Goal: Check status: Check status

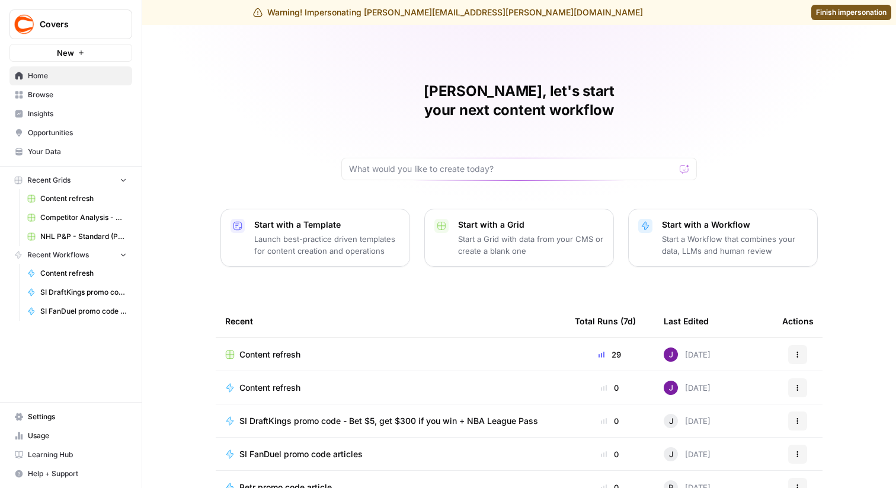
click at [263, 348] on span "Content refresh" at bounding box center [269, 354] width 61 height 12
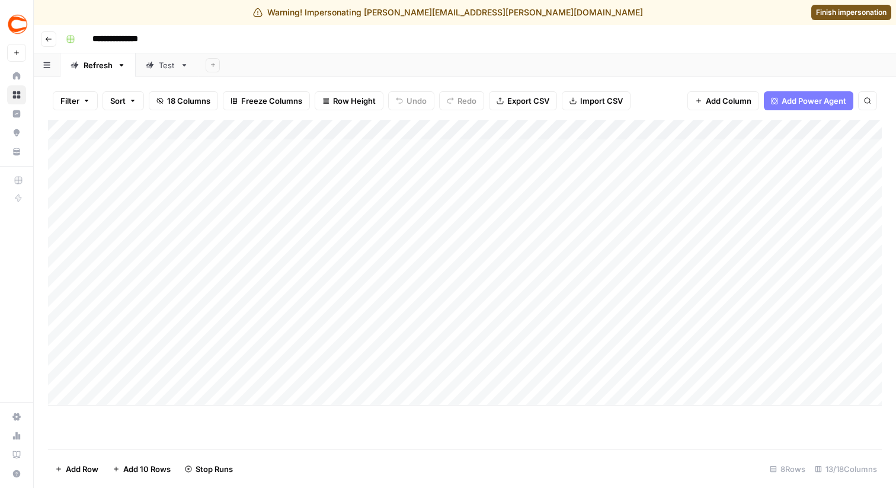
click at [623, 397] on div "Add Column" at bounding box center [464, 263] width 833 height 286
click at [60, 401] on div "Add Column" at bounding box center [464, 278] width 833 height 316
click at [81, 472] on span "Delete 1 Row" at bounding box center [78, 469] width 47 height 12
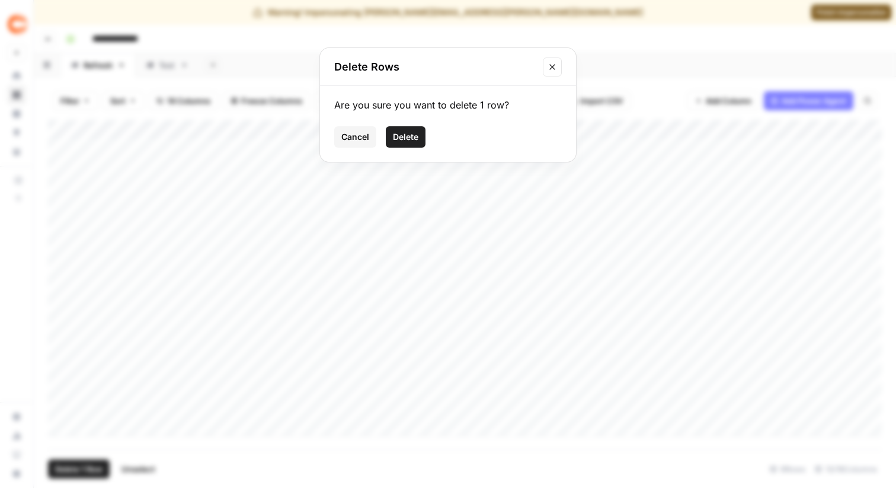
click at [400, 137] on span "Delete" at bounding box center [405, 137] width 25 height 12
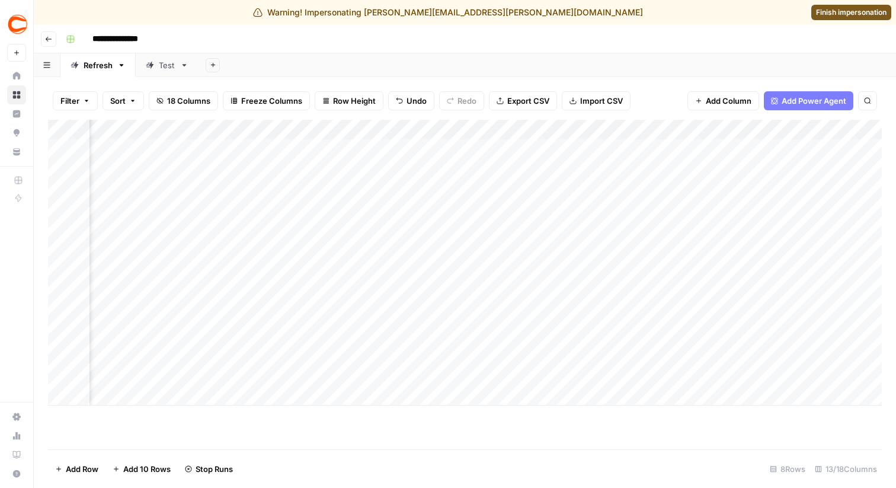
scroll to position [0, 360]
click at [701, 207] on div "Add Column" at bounding box center [464, 263] width 833 height 286
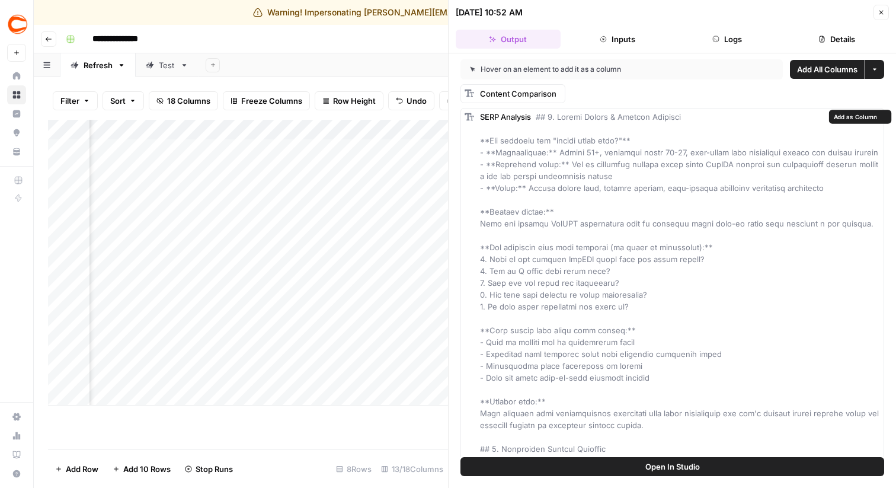
click at [838, 35] on button "Details" at bounding box center [836, 39] width 105 height 19
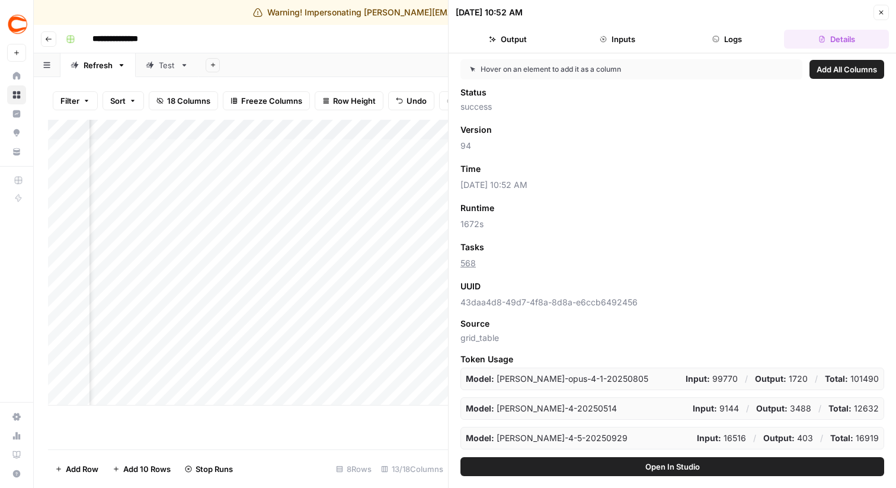
click at [493, 305] on span "43daa4d8-49d7-4f8a-8d8a-e6ccb6492456" at bounding box center [672, 302] width 424 height 12
copy span "43daa4d8-49d7-4f8a-8d8a-e6ccb6492456"
click at [525, 47] on button "Output" at bounding box center [508, 39] width 105 height 19
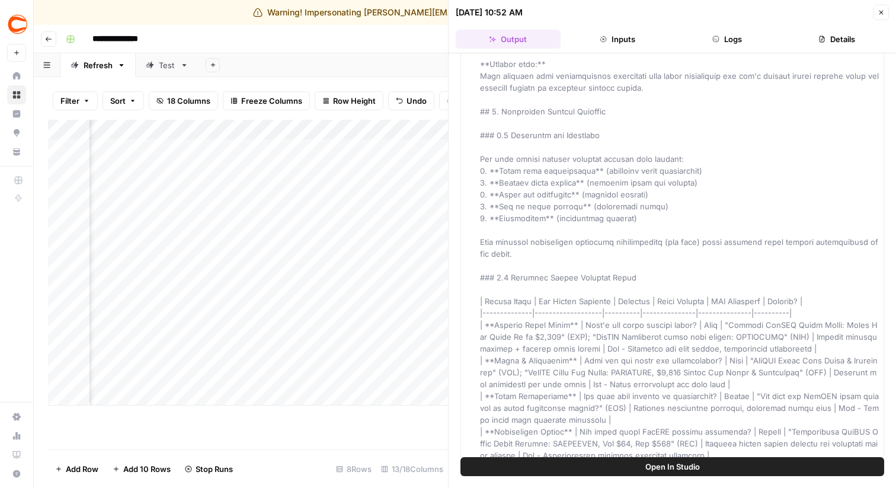
scroll to position [281, 0]
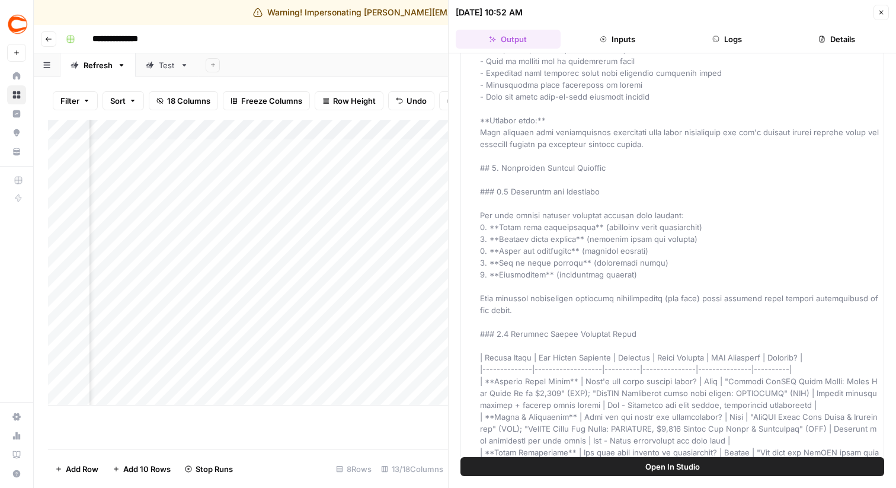
click at [820, 36] on icon "button" at bounding box center [821, 39] width 5 height 7
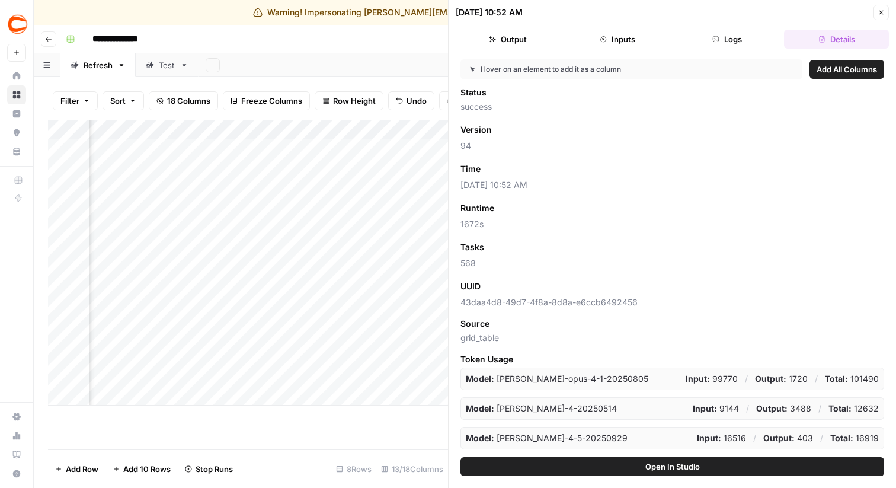
click at [884, 11] on button "Close" at bounding box center [880, 12] width 15 height 15
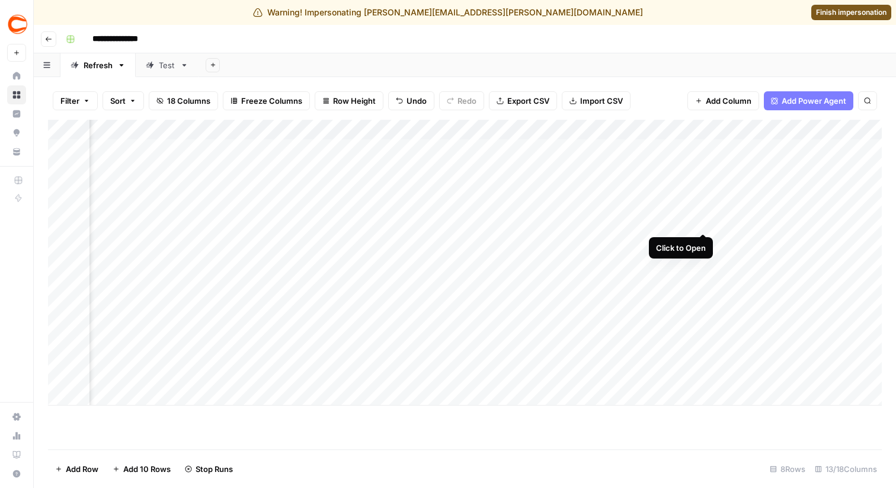
click at [704, 209] on div "Add Column" at bounding box center [464, 263] width 833 height 286
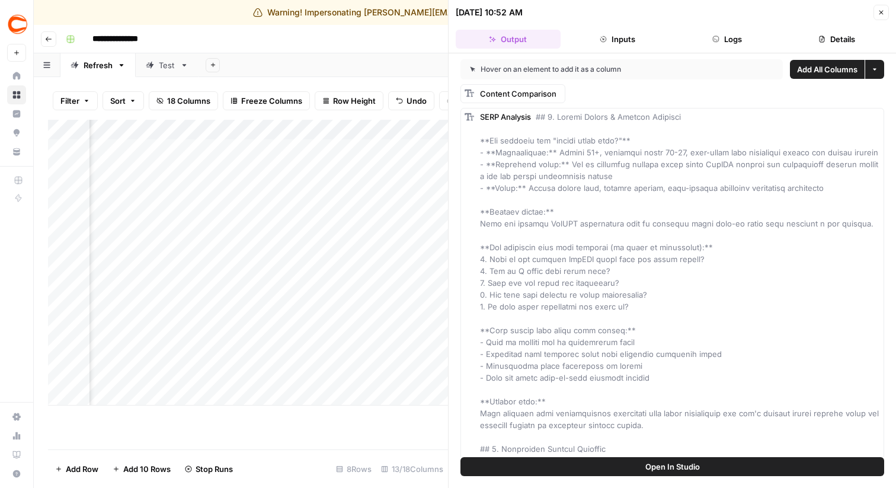
click at [393, 52] on header "**********" at bounding box center [465, 39] width 862 height 28
click at [882, 12] on icon "button" at bounding box center [880, 12] width 7 height 7
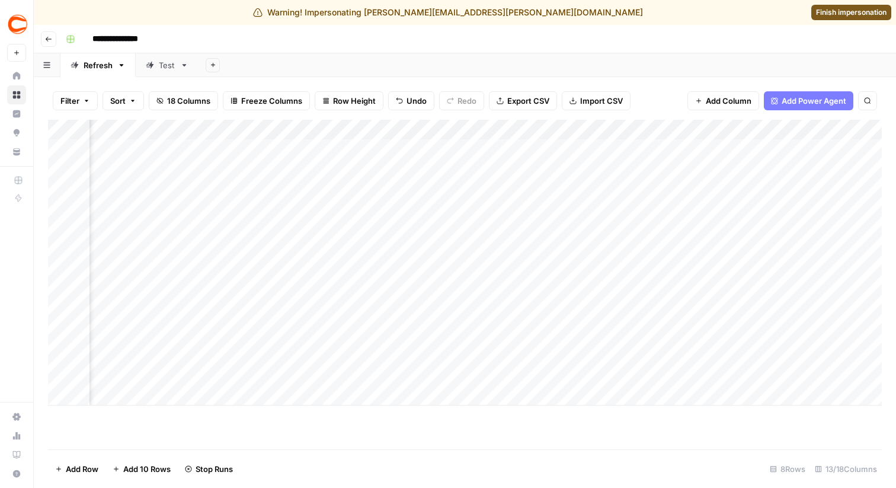
scroll to position [0, 618]
click at [443, 207] on div "Add Column" at bounding box center [464, 263] width 833 height 286
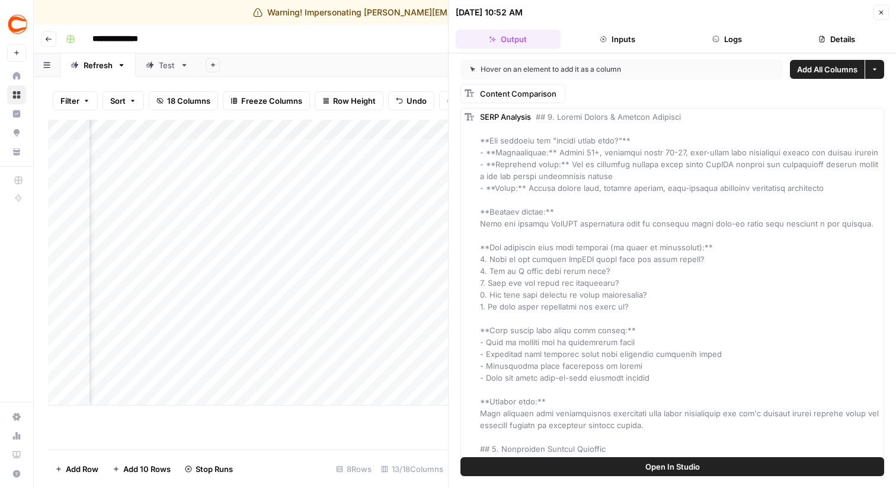
click at [835, 33] on button "Details" at bounding box center [836, 39] width 105 height 19
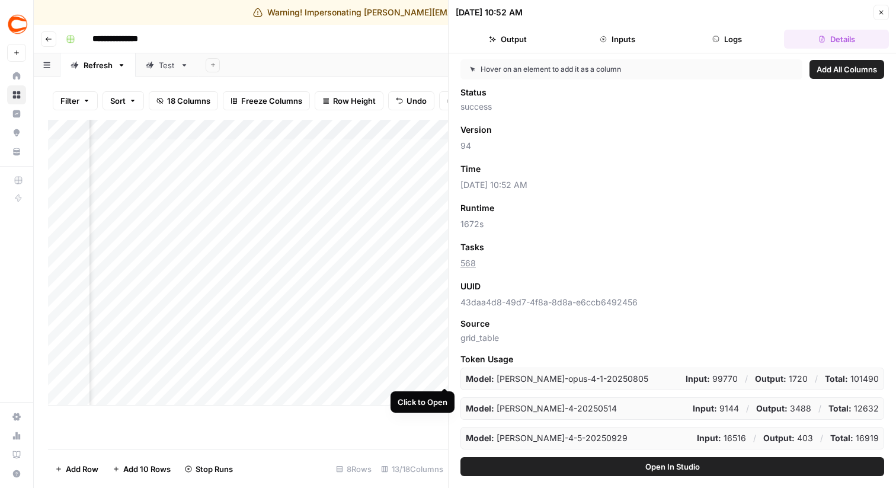
click at [441, 363] on div "Add Column" at bounding box center [248, 263] width 400 height 286
click at [443, 363] on div at bounding box center [449, 244] width 12 height 488
click at [885, 7] on button "Close" at bounding box center [880, 12] width 15 height 15
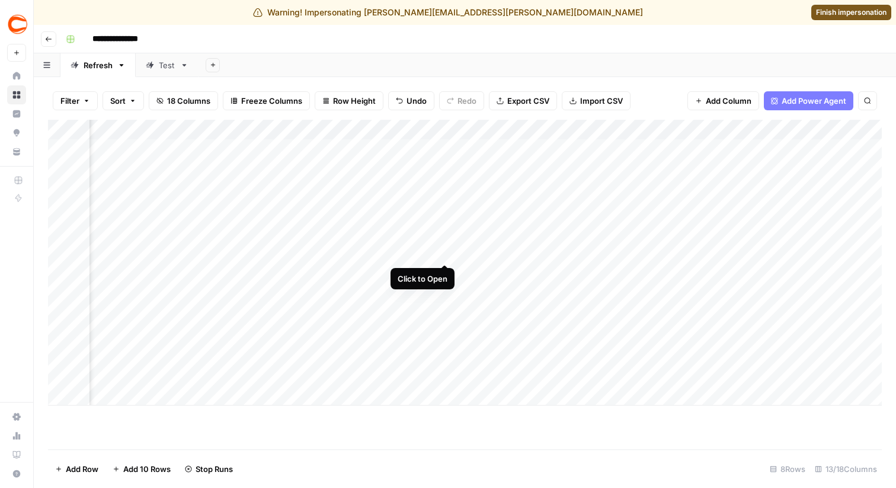
click at [442, 241] on div "Add Column" at bounding box center [464, 263] width 833 height 286
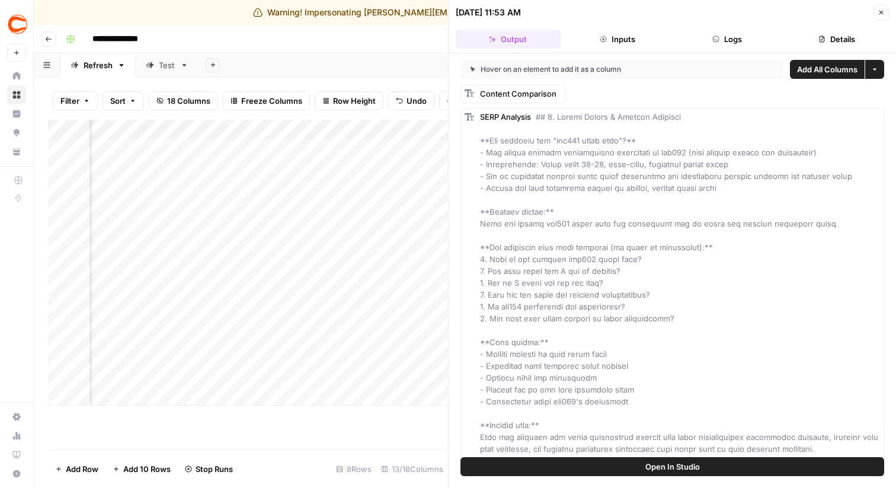
click at [840, 43] on button "Details" at bounding box center [836, 39] width 105 height 19
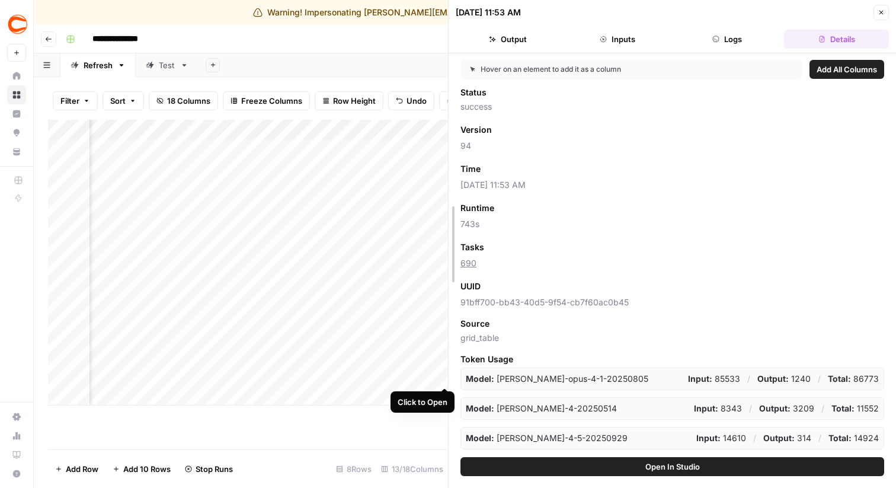
click at [443, 364] on div at bounding box center [449, 244] width 12 height 488
click at [441, 364] on div "Add Column" at bounding box center [248, 263] width 400 height 286
click at [442, 241] on div "Add Column" at bounding box center [248, 263] width 400 height 286
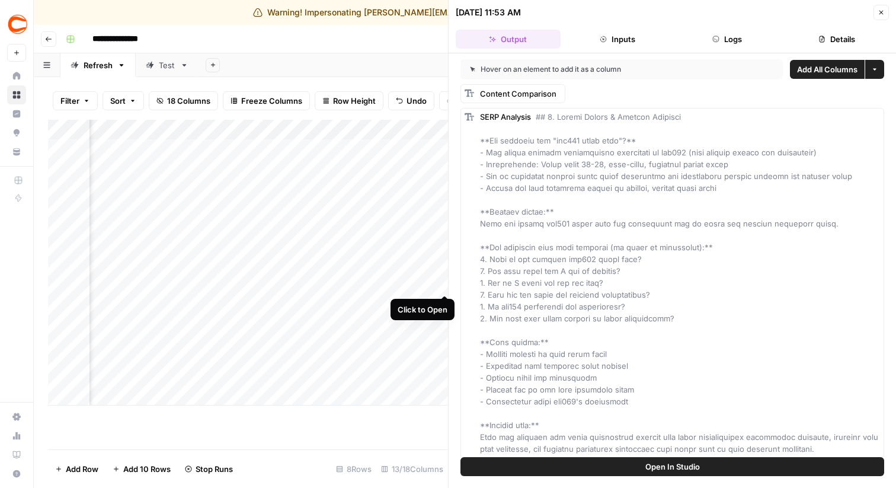
click at [442, 273] on body "**********" at bounding box center [448, 244] width 896 height 488
click at [438, 303] on div "Add Column" at bounding box center [248, 263] width 400 height 286
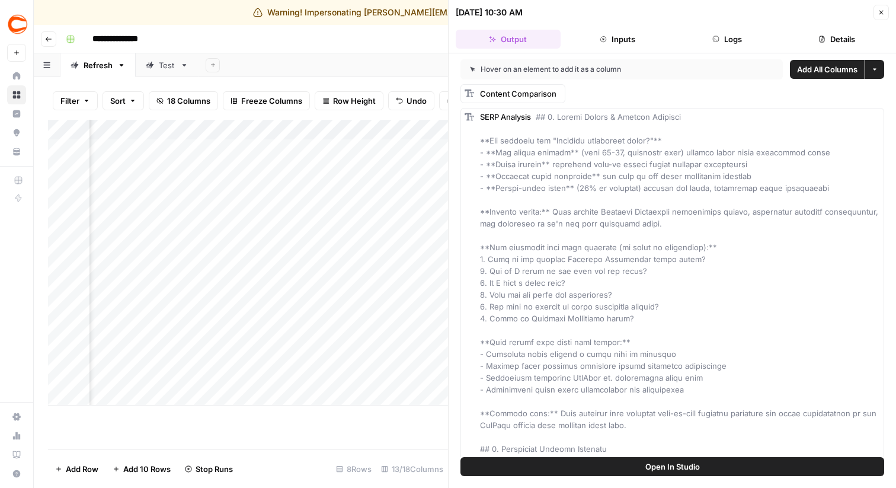
click at [420, 368] on div "Add Column" at bounding box center [248, 263] width 400 height 286
click at [427, 365] on div "Add Column" at bounding box center [248, 263] width 400 height 286
click at [887, 3] on header "10/15/25 at 10:30 AM Close Output Inputs Logs Details" at bounding box center [671, 26] width 447 height 53
click at [884, 13] on icon "button" at bounding box center [880, 12] width 7 height 7
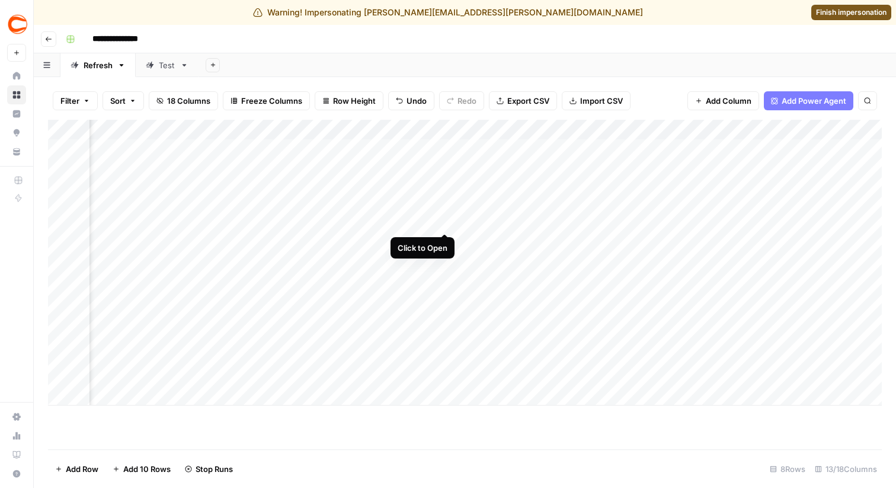
click at [445, 212] on div "Add Column" at bounding box center [464, 263] width 833 height 286
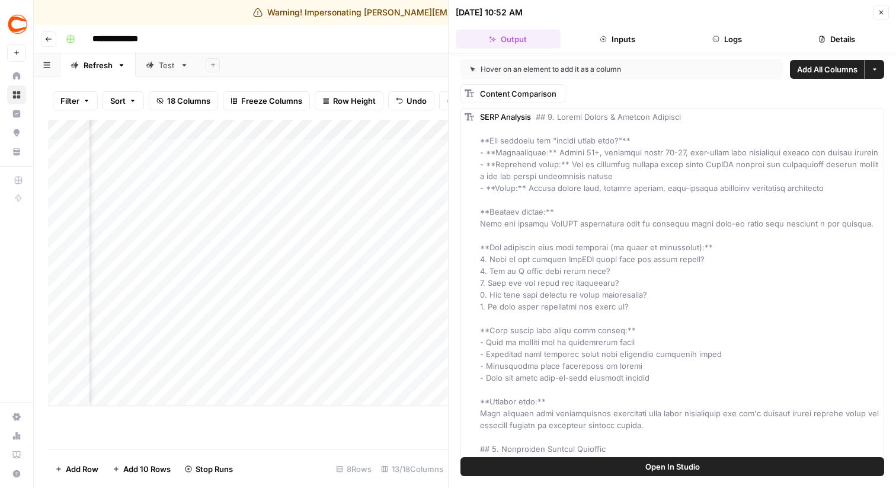
click at [820, 44] on button "Details" at bounding box center [836, 39] width 105 height 19
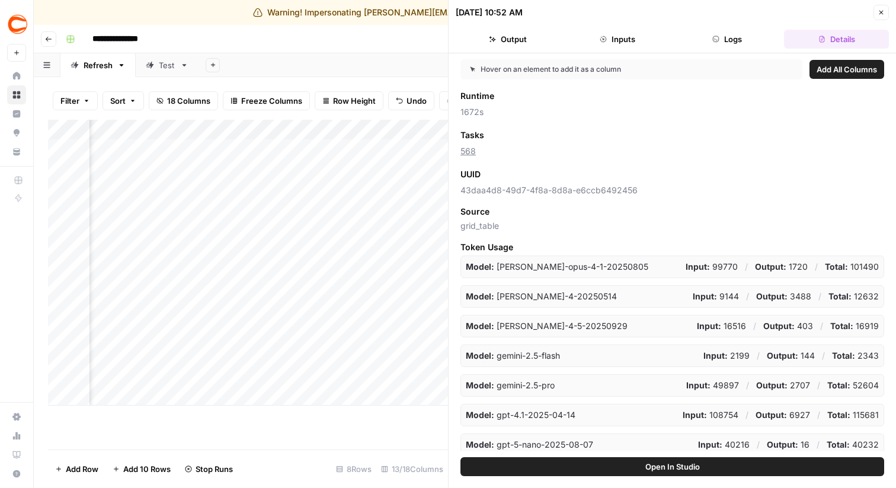
scroll to position [117, 0]
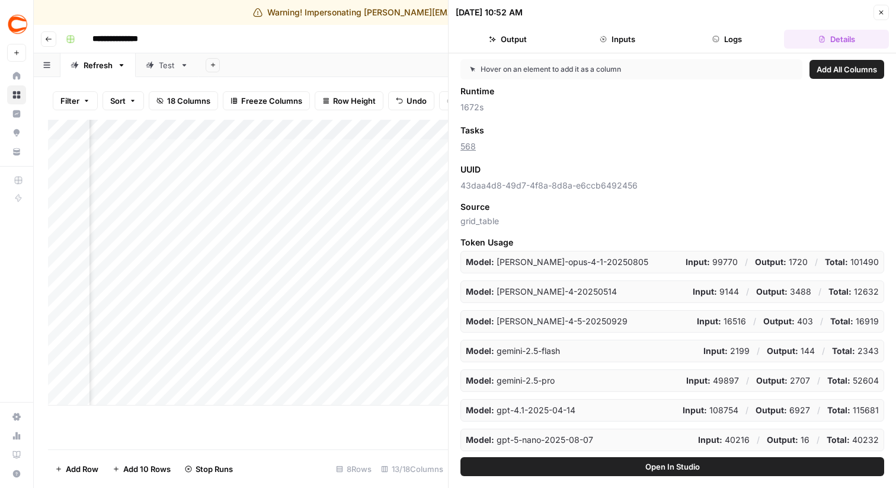
click at [880, 11] on icon "button" at bounding box center [880, 12] width 7 height 7
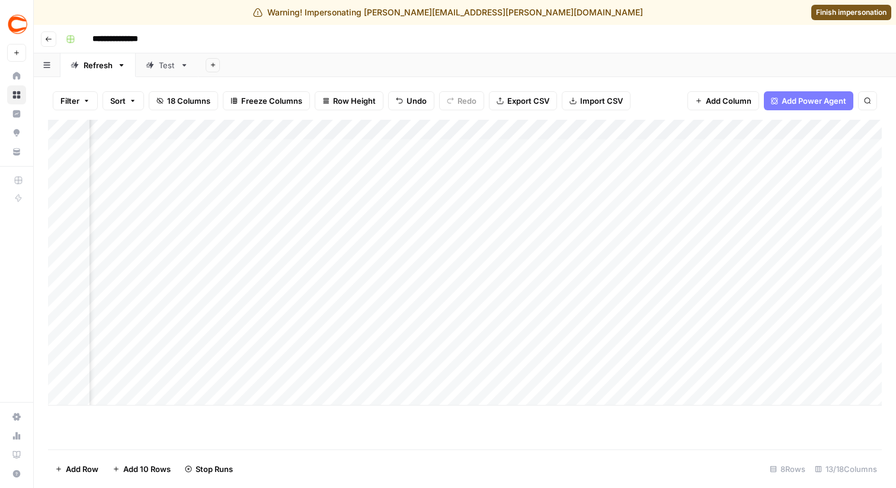
click at [444, 366] on div "Add Column" at bounding box center [464, 263] width 833 height 286
click at [439, 362] on div "Add Column" at bounding box center [464, 263] width 833 height 286
click at [444, 210] on div "Add Column" at bounding box center [464, 263] width 833 height 286
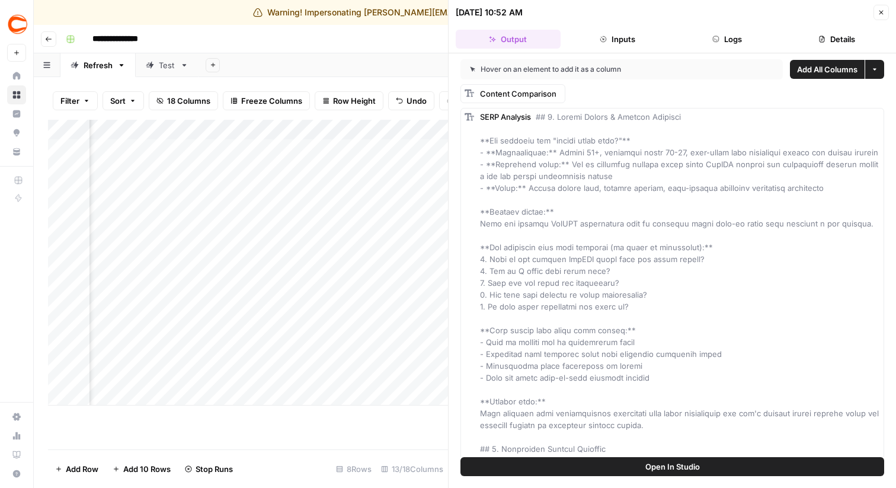
click at [879, 12] on icon "button" at bounding box center [880, 12] width 7 height 7
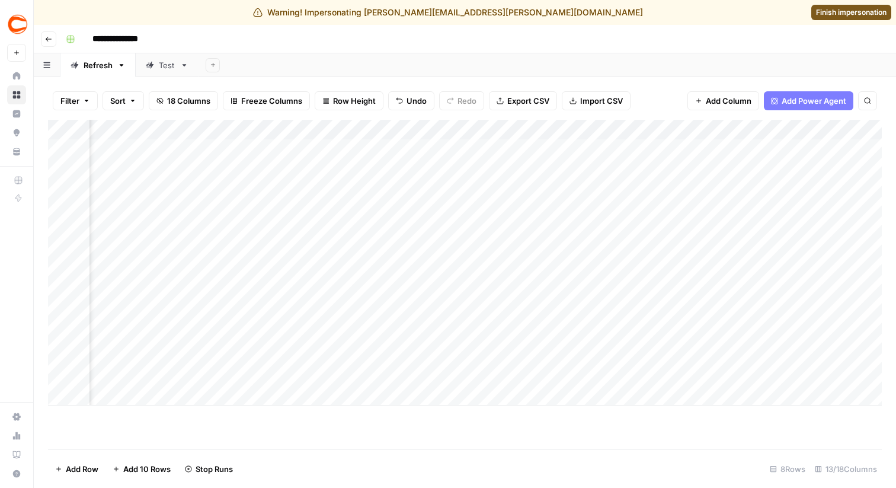
click at [442, 364] on div "Add Column" at bounding box center [464, 263] width 833 height 286
click at [446, 359] on div "Add Column" at bounding box center [464, 263] width 833 height 286
click at [444, 209] on div "Add Column" at bounding box center [464, 263] width 833 height 286
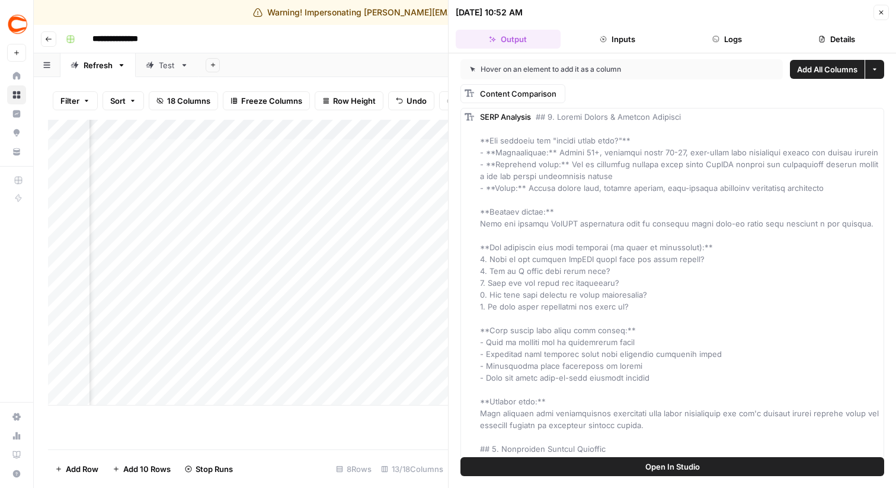
scroll to position [9, 0]
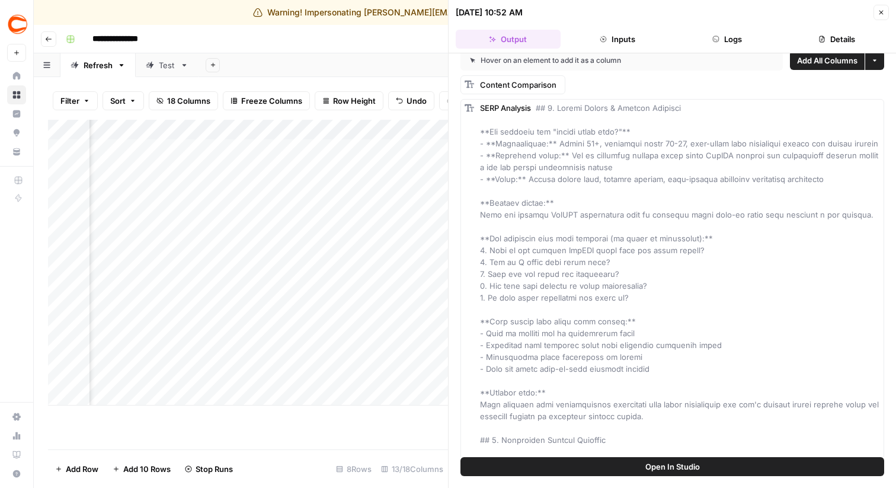
click at [831, 37] on button "Details" at bounding box center [836, 39] width 105 height 19
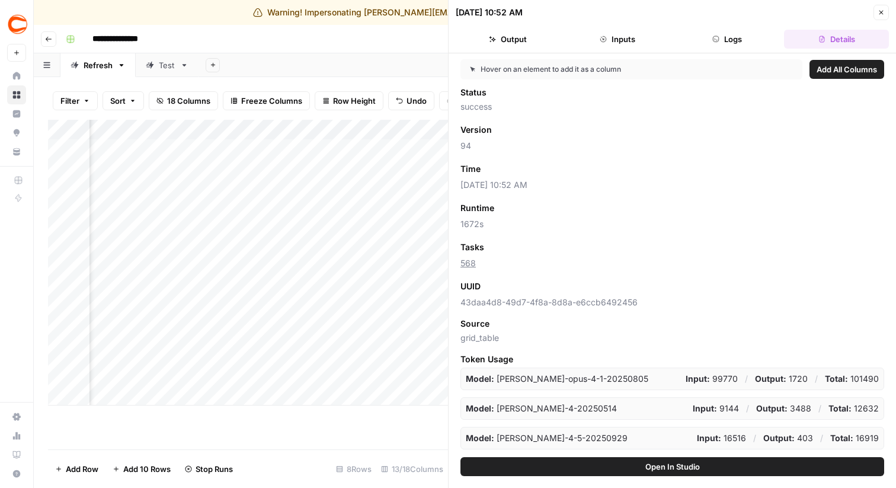
click at [334, 48] on div "**********" at bounding box center [472, 39] width 823 height 19
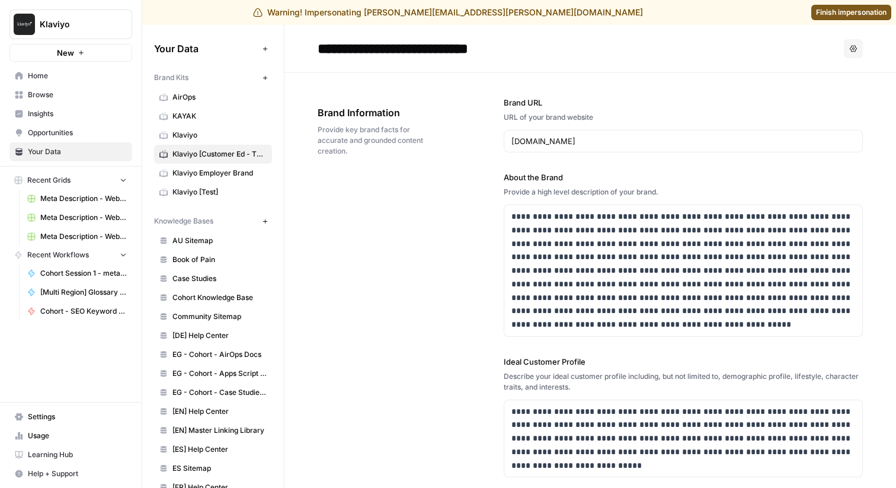
scroll to position [1335, 0]
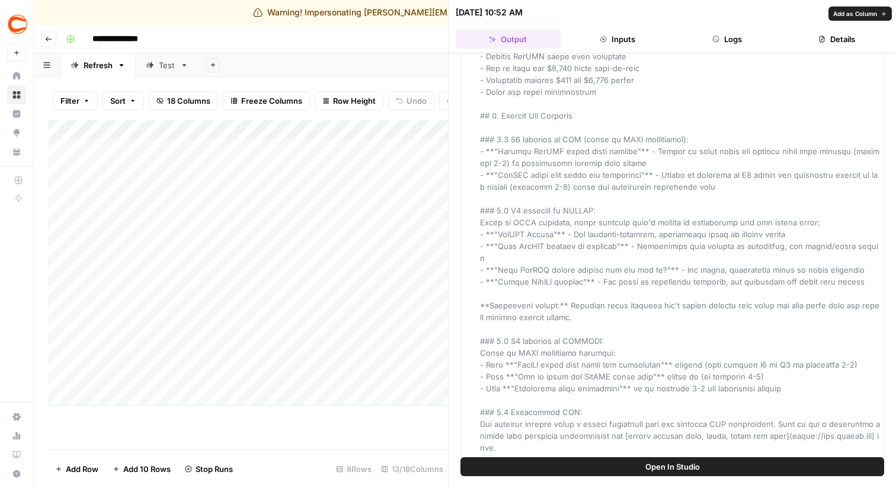
scroll to position [1200, 0]
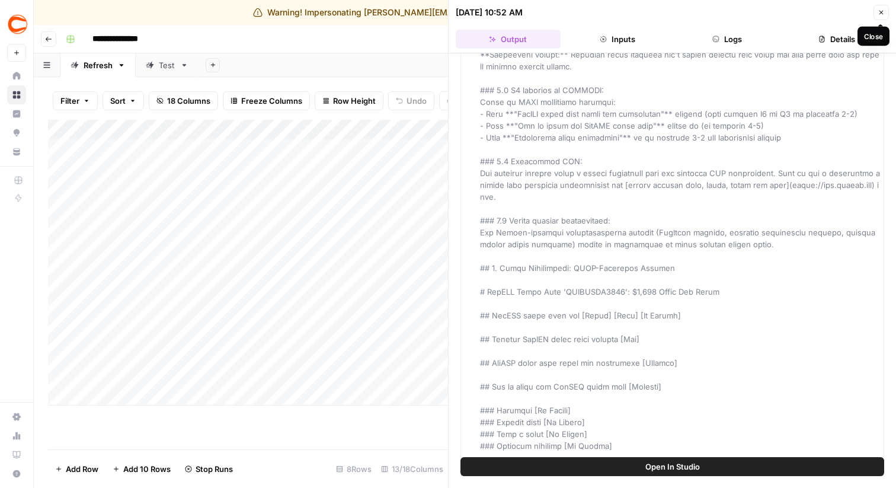
click at [880, 15] on icon "button" at bounding box center [880, 12] width 7 height 7
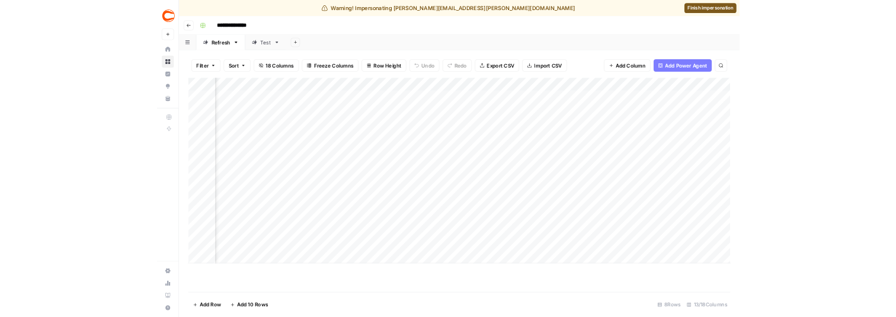
scroll to position [0, 201]
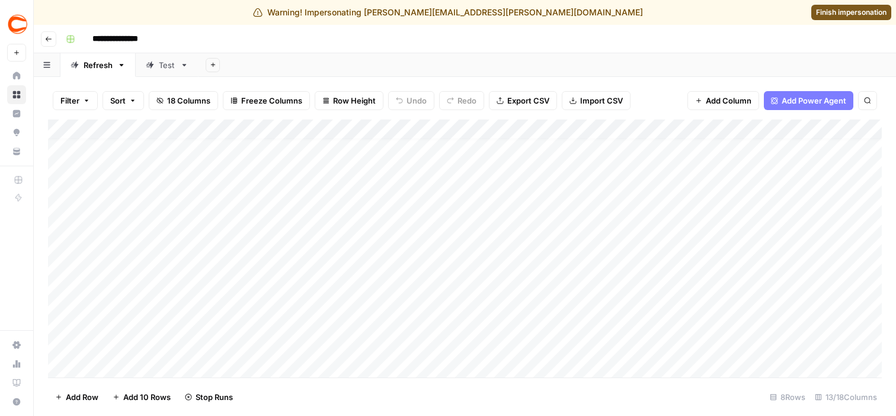
scroll to position [16, 0]
click at [493, 53] on div "Add Sheet" at bounding box center [546, 65] width 697 height 24
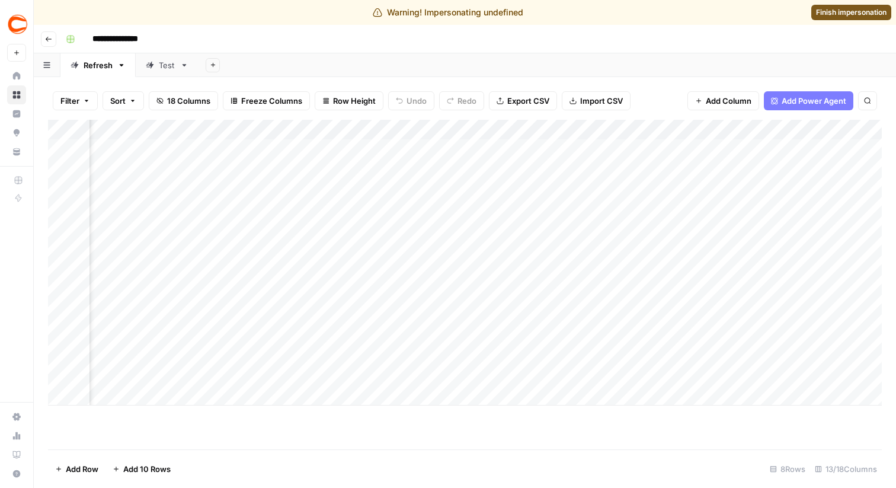
scroll to position [0, 88]
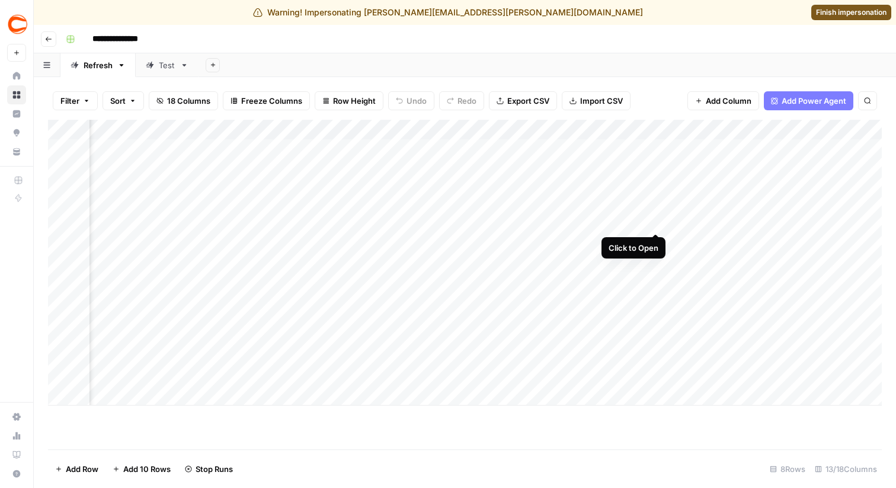
click at [654, 209] on div "Add Column" at bounding box center [464, 263] width 833 height 286
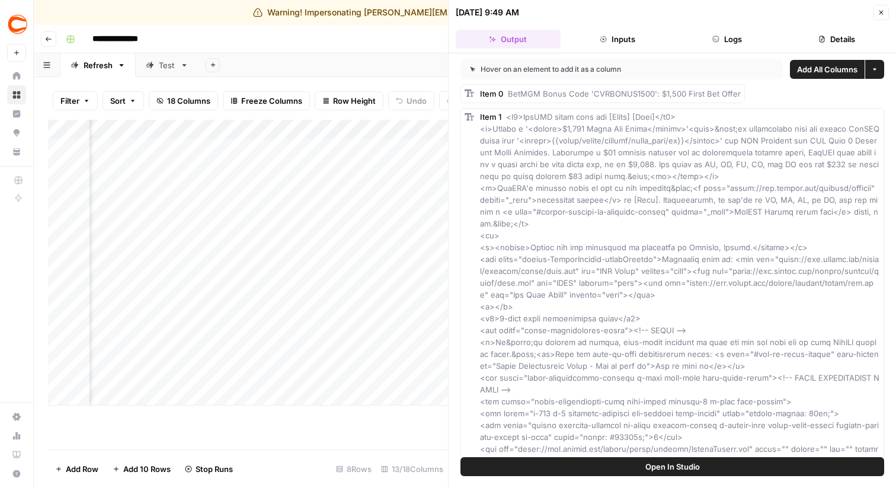
click at [809, 39] on button "Details" at bounding box center [836, 39] width 105 height 19
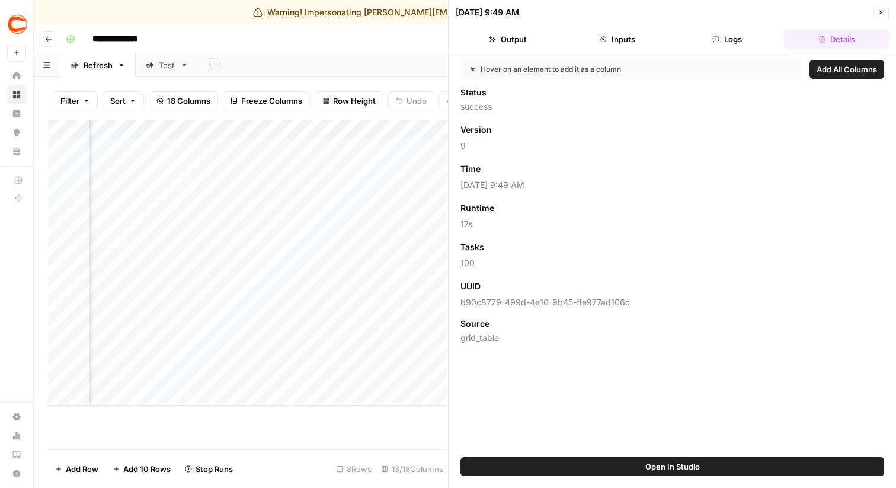
click at [888, 13] on button "Close" at bounding box center [880, 12] width 15 height 15
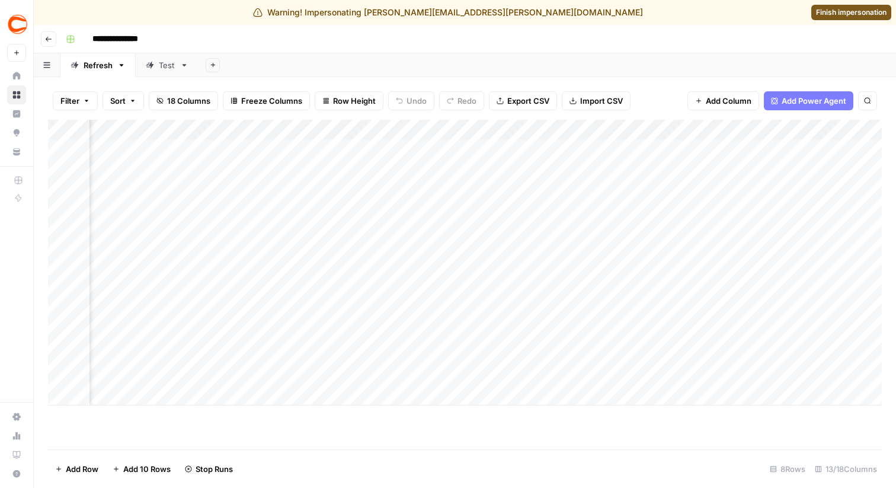
scroll to position [0, 284]
click at [456, 367] on div "Add Column" at bounding box center [464, 263] width 833 height 286
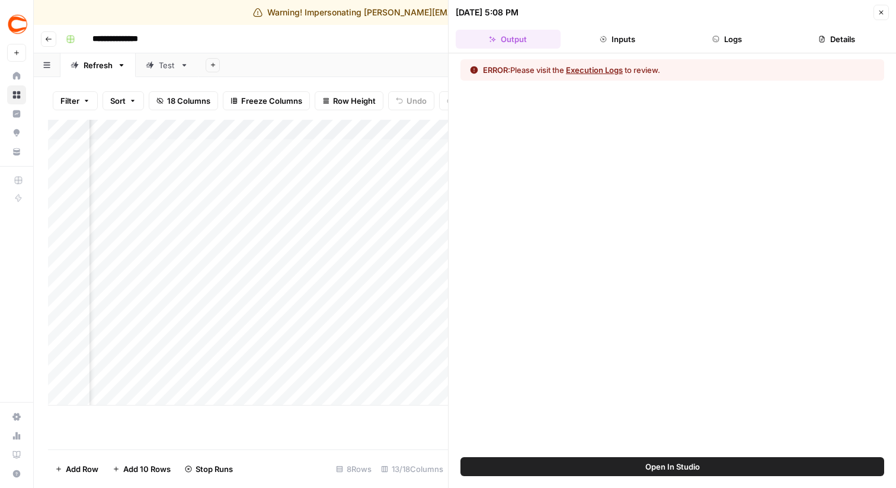
click at [809, 40] on button "Details" at bounding box center [836, 39] width 105 height 19
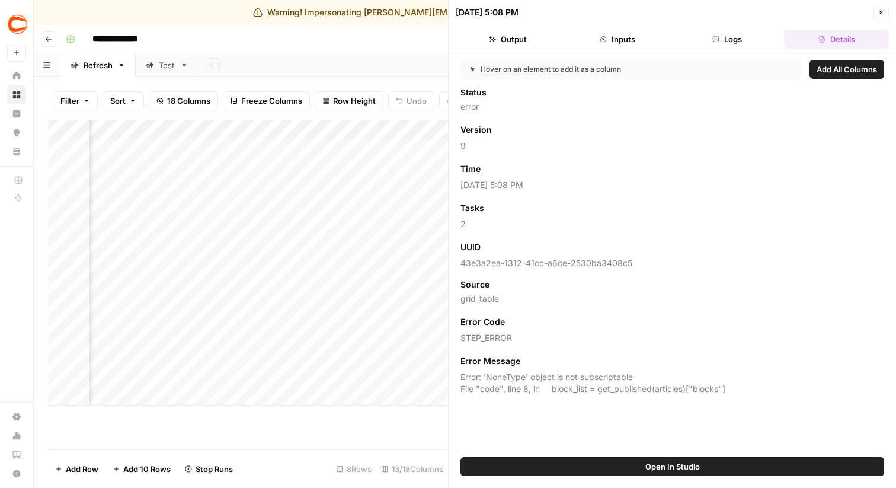
click at [527, 40] on button "Output" at bounding box center [508, 39] width 105 height 19
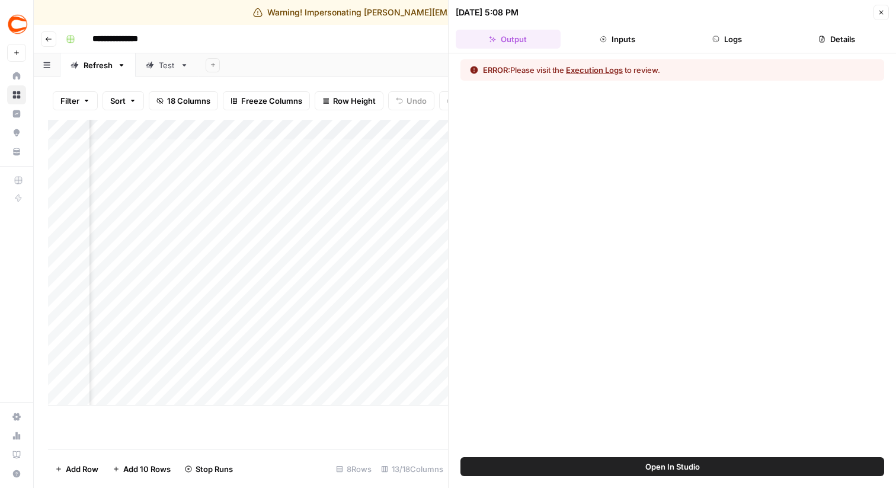
click at [838, 40] on button "Details" at bounding box center [836, 39] width 105 height 19
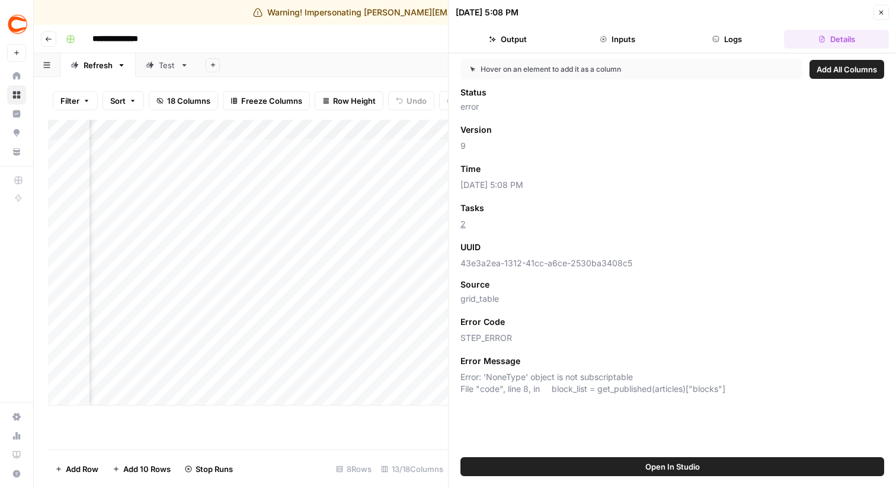
click at [743, 30] on button "Logs" at bounding box center [727, 39] width 105 height 19
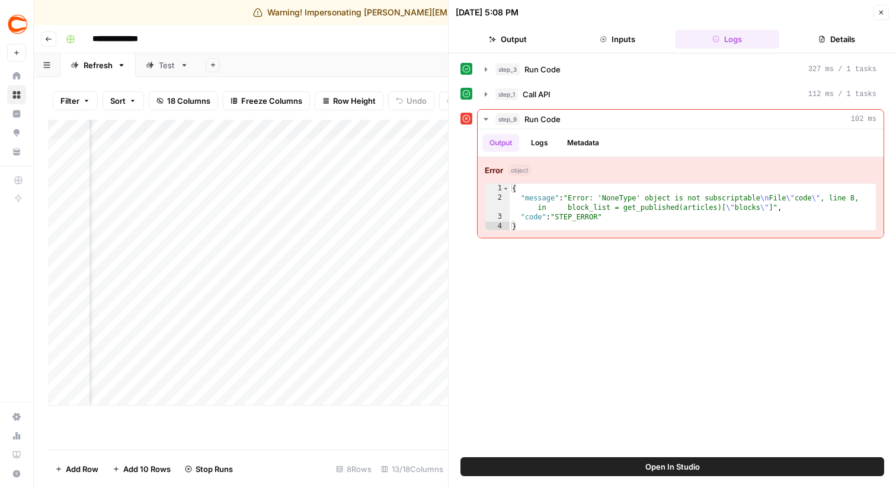
click at [819, 41] on icon "button" at bounding box center [821, 39] width 7 height 7
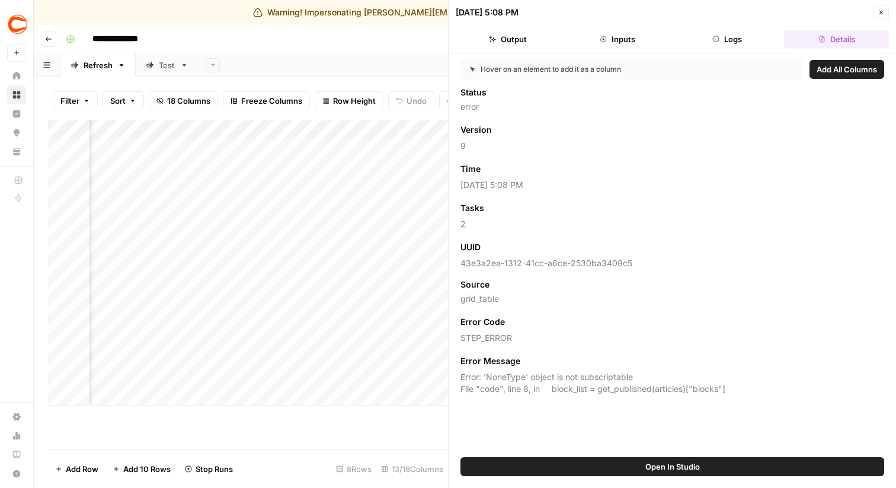
click at [544, 267] on span "43e3a2ea-1312-41cc-a6ce-2530ba3408c5" at bounding box center [672, 263] width 424 height 12
copy span "43e3a2ea-1312-41cc-a6ce-2530ba3408c5"
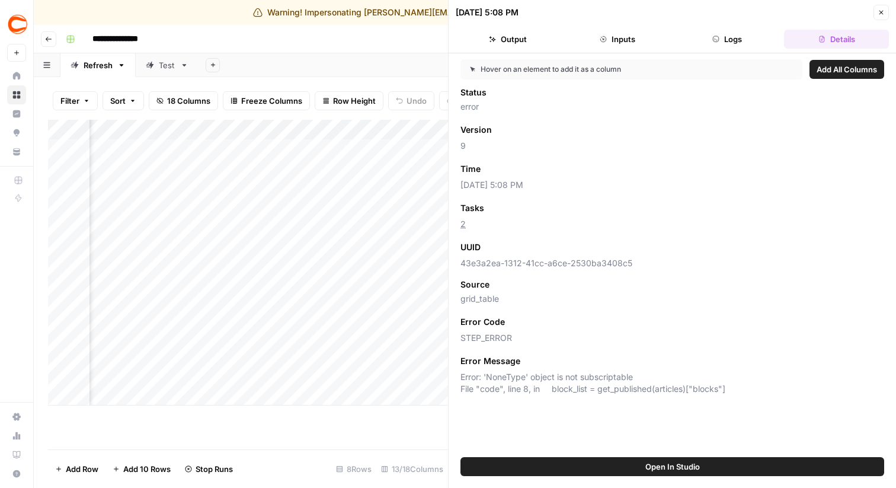
click at [888, 11] on button "Close" at bounding box center [880, 12] width 15 height 15
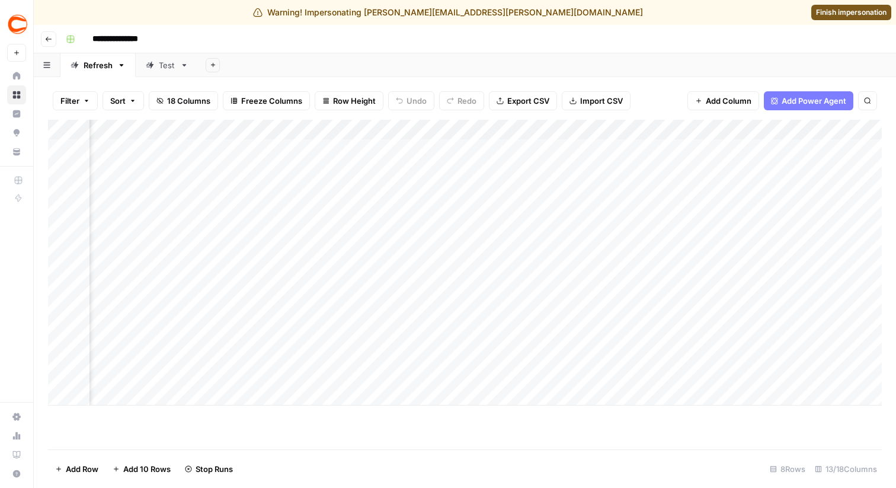
scroll to position [0, 296]
click at [443, 209] on div "Add Column" at bounding box center [464, 263] width 833 height 286
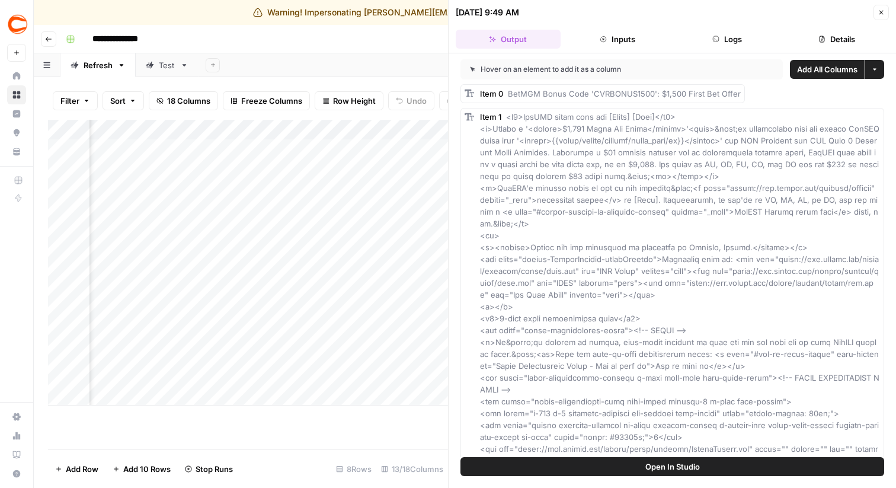
click at [841, 44] on button "Details" at bounding box center [836, 39] width 105 height 19
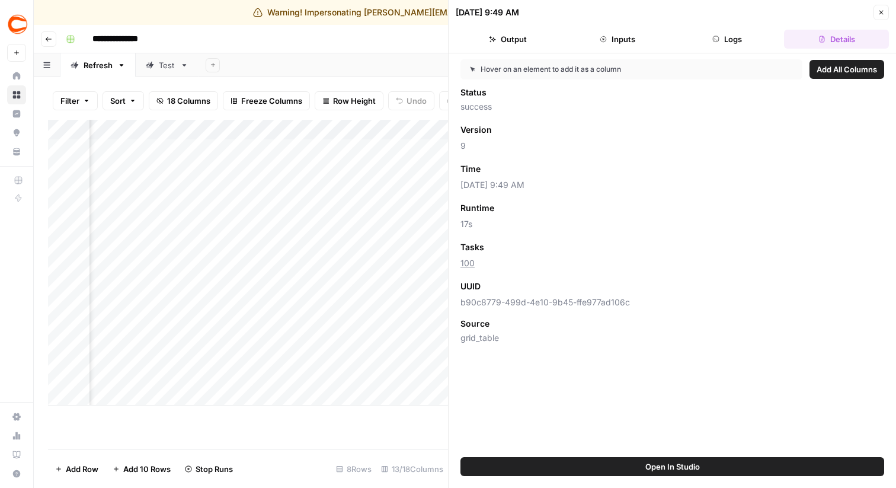
click at [884, 12] on button "Close" at bounding box center [880, 12] width 15 height 15
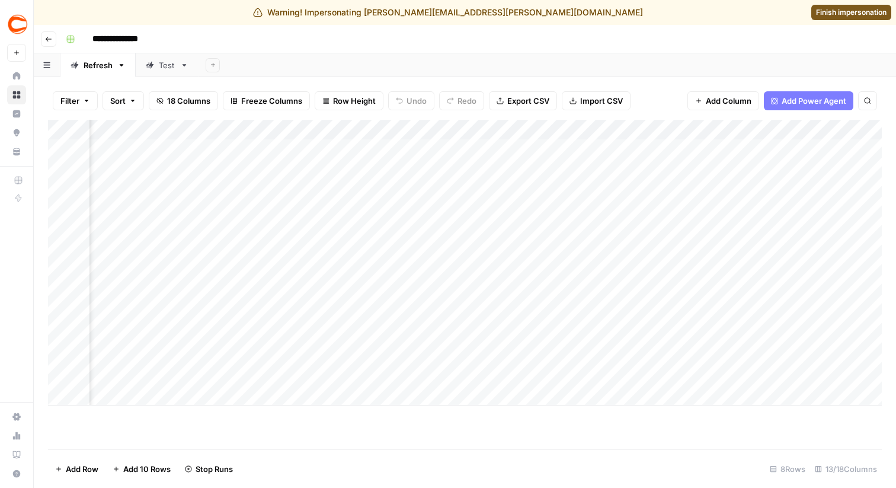
click at [602, 63] on div "Add Sheet" at bounding box center [546, 65] width 697 height 24
click at [444, 180] on div "Add Column" at bounding box center [464, 263] width 833 height 286
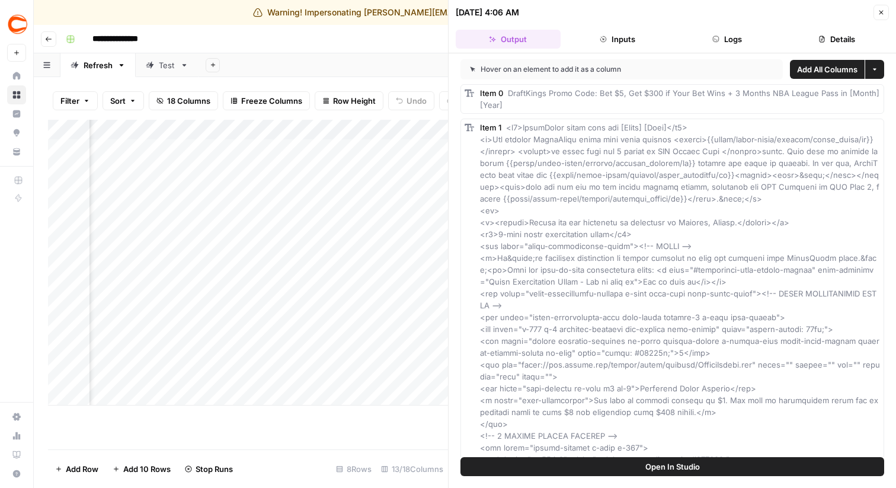
click at [849, 34] on button "Details" at bounding box center [836, 39] width 105 height 19
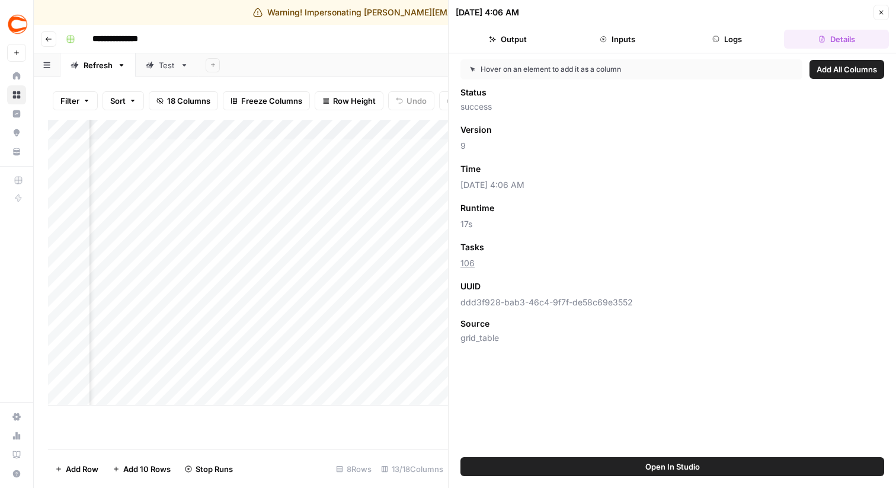
drag, startPoint x: 461, startPoint y: 184, endPoint x: 498, endPoint y: 184, distance: 37.3
click at [498, 184] on span "10/15/25 at 4:06 AM" at bounding box center [672, 185] width 424 height 12
click at [443, 210] on div at bounding box center [449, 244] width 12 height 488
click at [881, 14] on icon "button" at bounding box center [880, 12] width 7 height 7
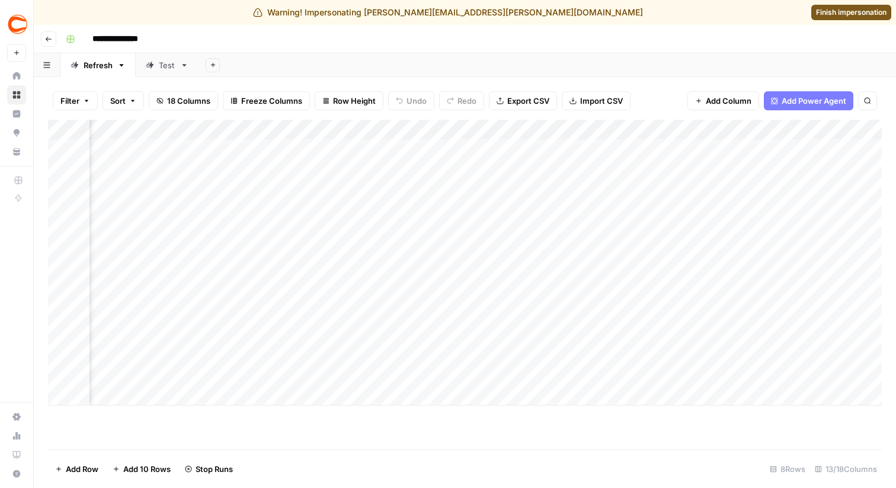
click at [444, 209] on div "Add Column" at bounding box center [464, 263] width 833 height 286
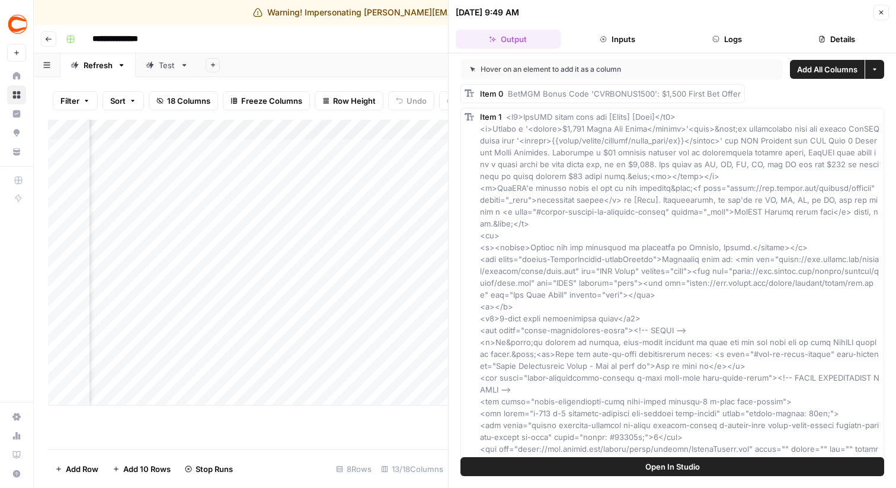
click at [820, 36] on icon "button" at bounding box center [821, 39] width 7 height 7
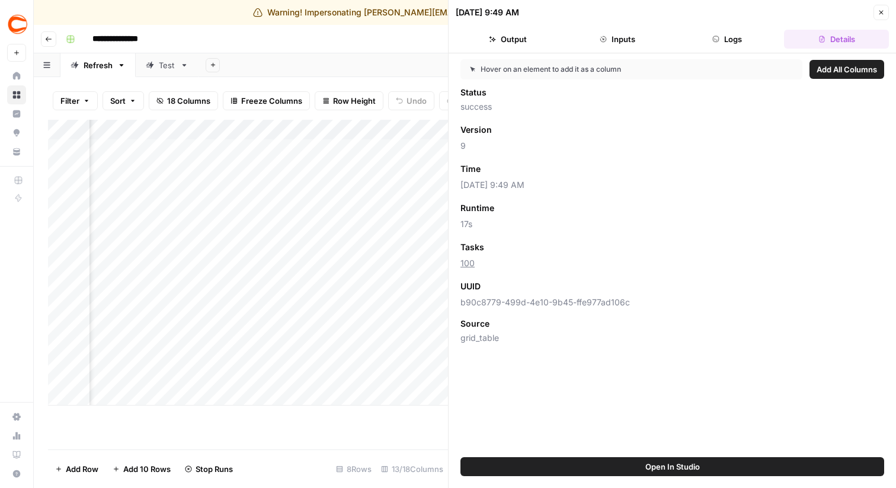
drag, startPoint x: 467, startPoint y: 185, endPoint x: 489, endPoint y: 185, distance: 21.3
click at [489, 185] on span "10/15/25 at 9:49 AM" at bounding box center [672, 185] width 424 height 12
click at [444, 364] on div at bounding box center [449, 244] width 12 height 488
click at [439, 364] on div "Add Column" at bounding box center [248, 263] width 400 height 286
click at [878, 9] on icon "button" at bounding box center [880, 12] width 7 height 7
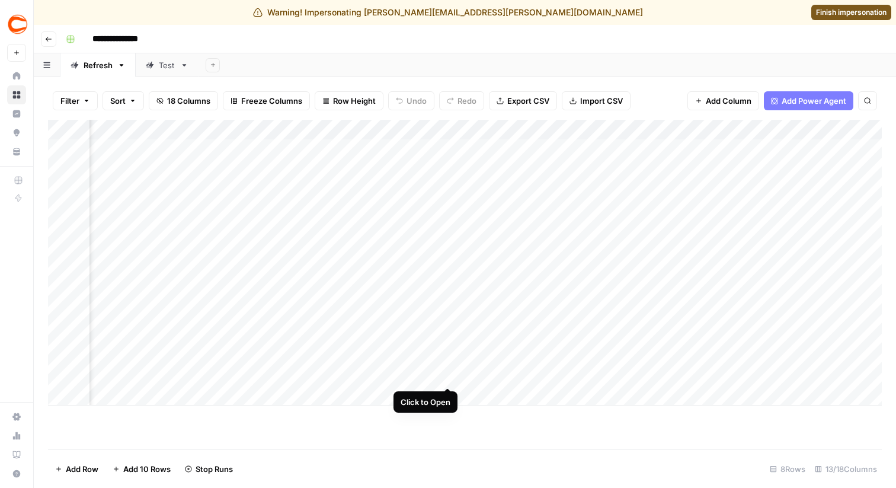
click at [447, 365] on div "Add Column" at bounding box center [464, 263] width 833 height 286
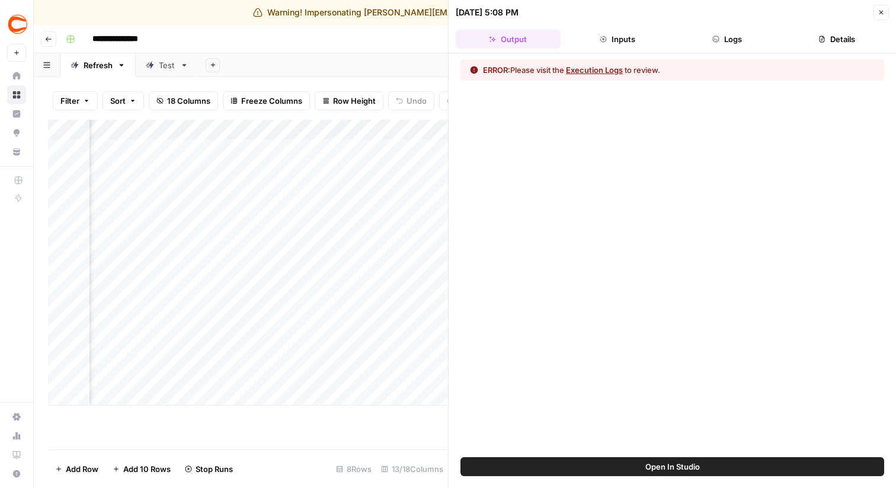
click at [820, 31] on button "Details" at bounding box center [836, 39] width 105 height 19
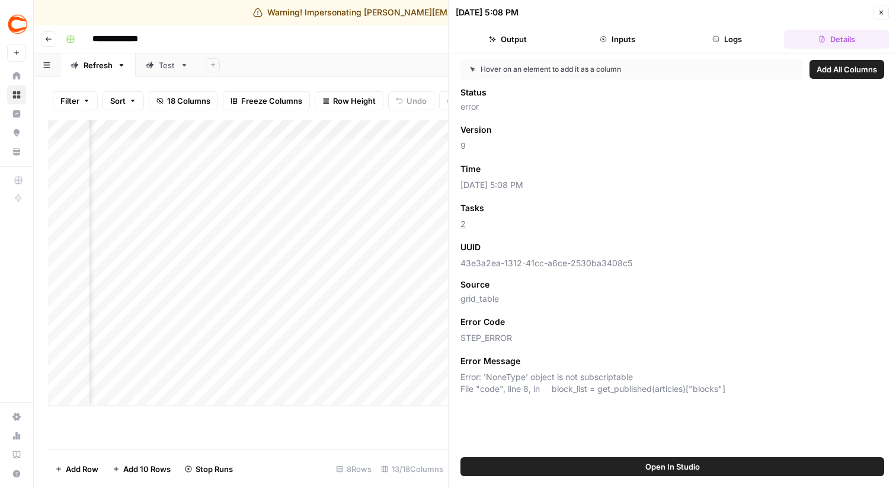
click at [475, 184] on span "10/07/25 at 5:08 PM" at bounding box center [672, 185] width 424 height 12
click at [381, 366] on div "Add Column" at bounding box center [248, 263] width 400 height 286
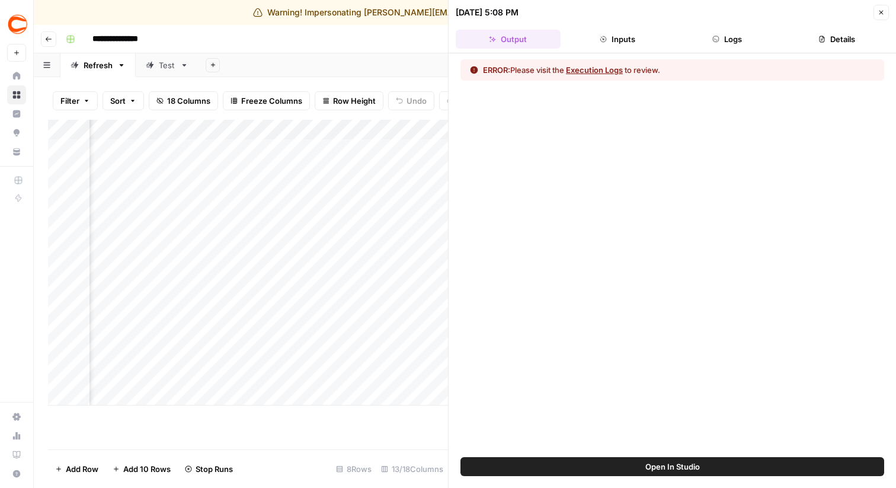
click at [817, 42] on button "Details" at bounding box center [836, 39] width 105 height 19
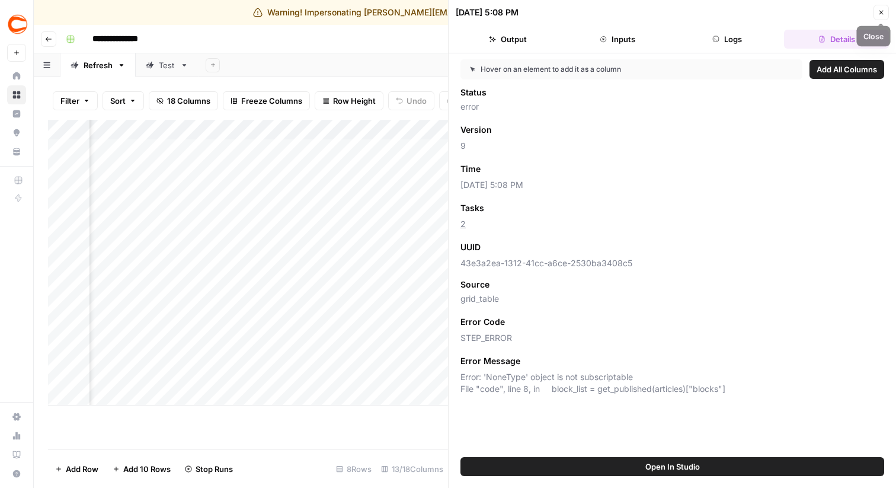
click at [879, 9] on icon "button" at bounding box center [880, 12] width 7 height 7
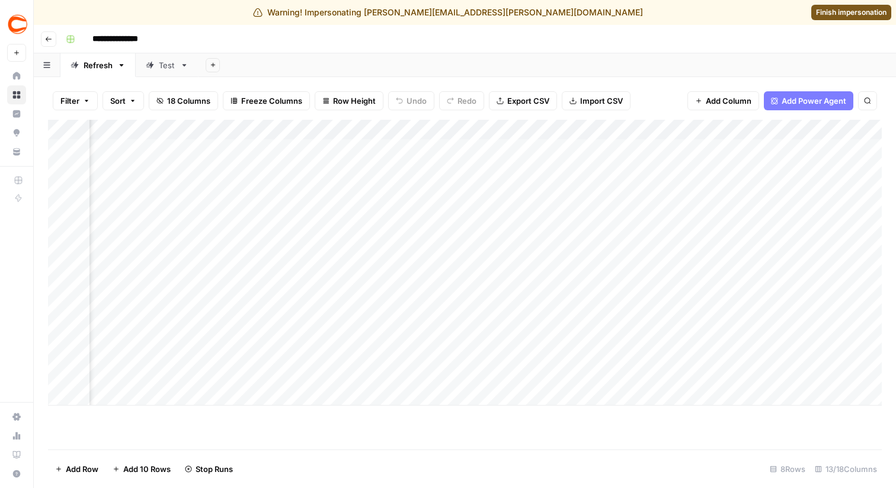
scroll to position [0, 556]
click at [423, 53] on div "Add Sheet" at bounding box center [546, 65] width 697 height 24
click at [579, 367] on div "Add Column" at bounding box center [464, 263] width 833 height 286
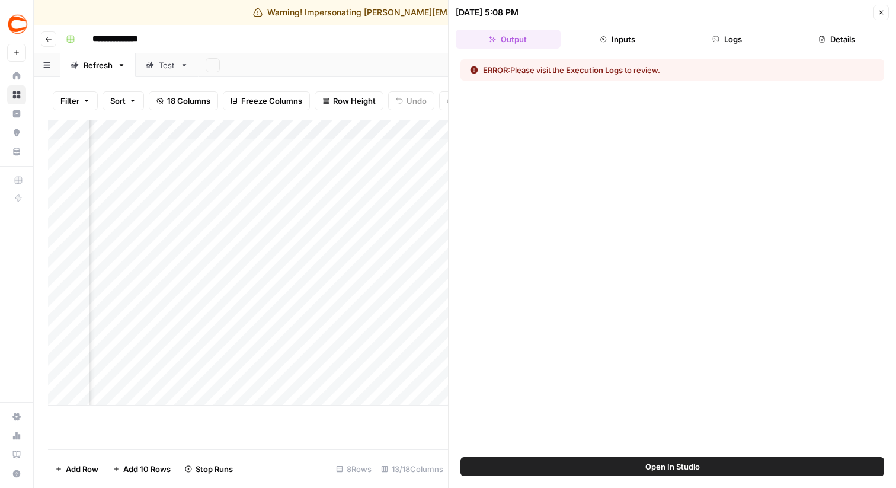
scroll to position [0, 594]
click at [804, 41] on button "Details" at bounding box center [836, 39] width 105 height 19
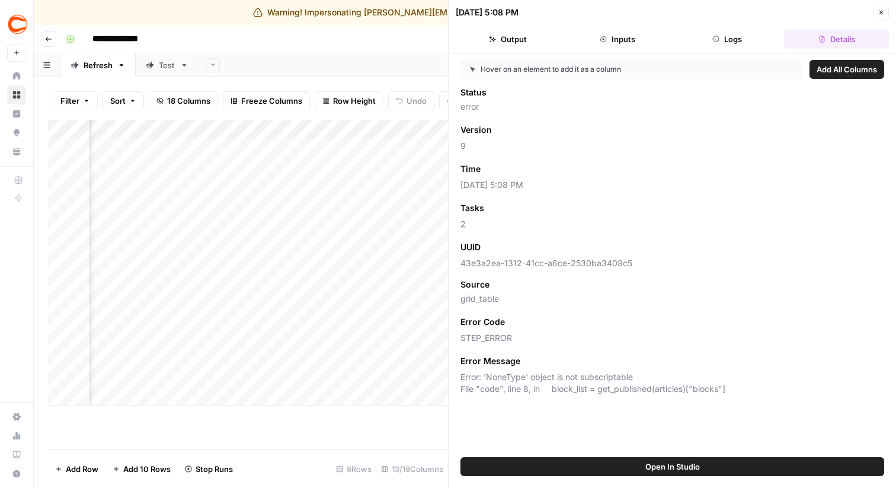
scroll to position [0, 634]
click at [522, 271] on div "Status error Version Add as Column 9 Time Add as Column [DATE] 5:08 PM Tasks Ad…" at bounding box center [672, 240] width 424 height 308
click at [522, 271] on div "Status error Version Add as Column 9 Time Add as Column 10/07/25 at 5:08 PM Tas…" at bounding box center [672, 240] width 424 height 308
click at [522, 262] on span "43e3a2ea-1312-41cc-a6ce-2530ba3408c5" at bounding box center [672, 263] width 424 height 12
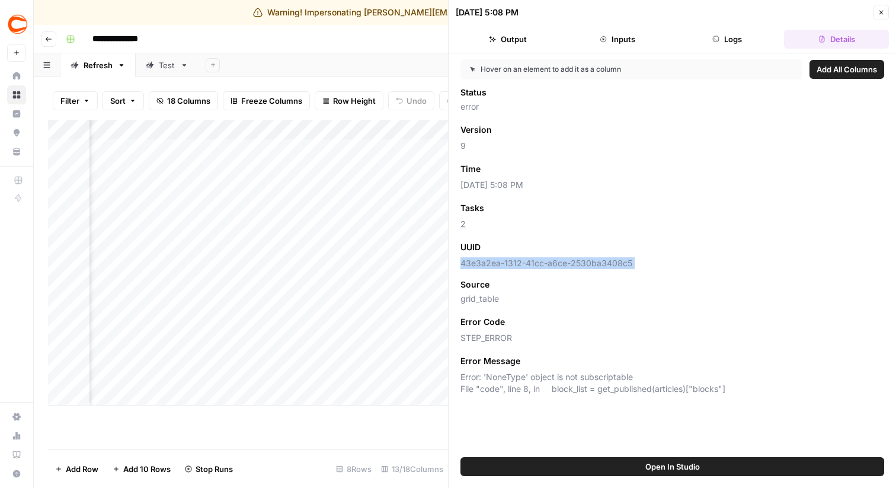
click at [522, 262] on span "43e3a2ea-1312-41cc-a6ce-2530ba3408c5" at bounding box center [672, 263] width 424 height 12
copy span "43e3a2ea-1312-41cc-a6ce-2530ba3408c5"
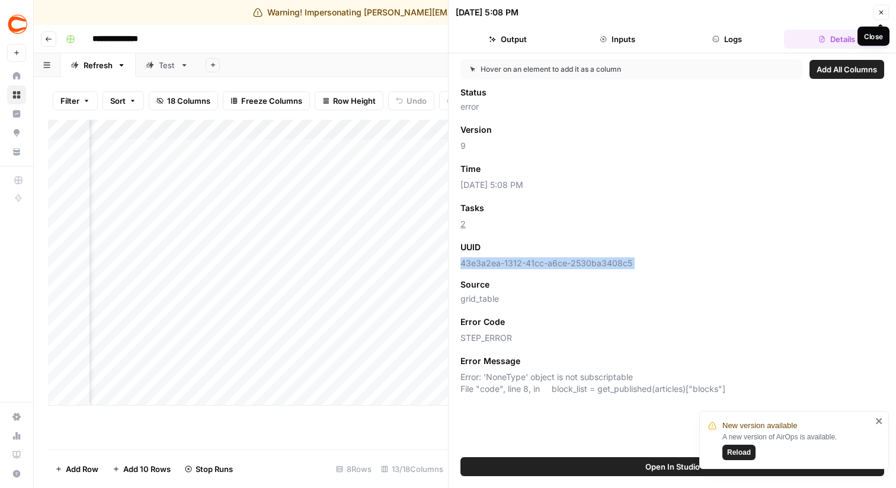
click at [884, 8] on button "Close" at bounding box center [880, 12] width 15 height 15
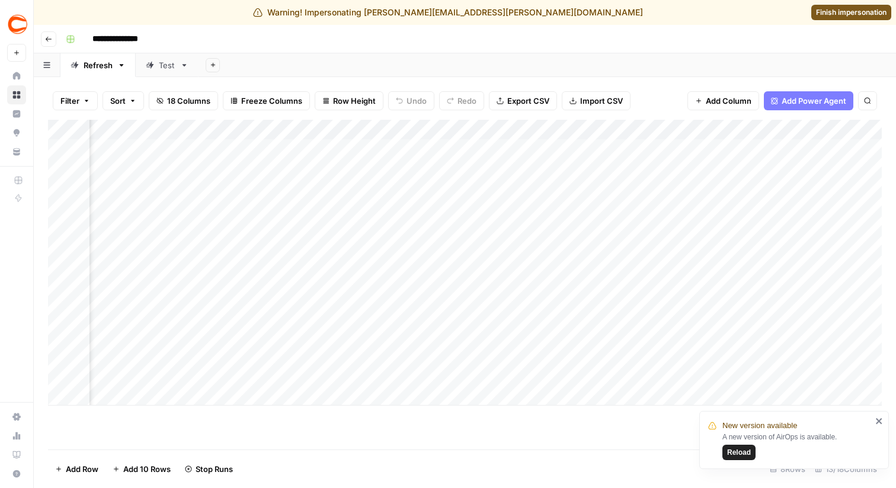
click at [392, 123] on div "Add Column" at bounding box center [464, 263] width 833 height 286
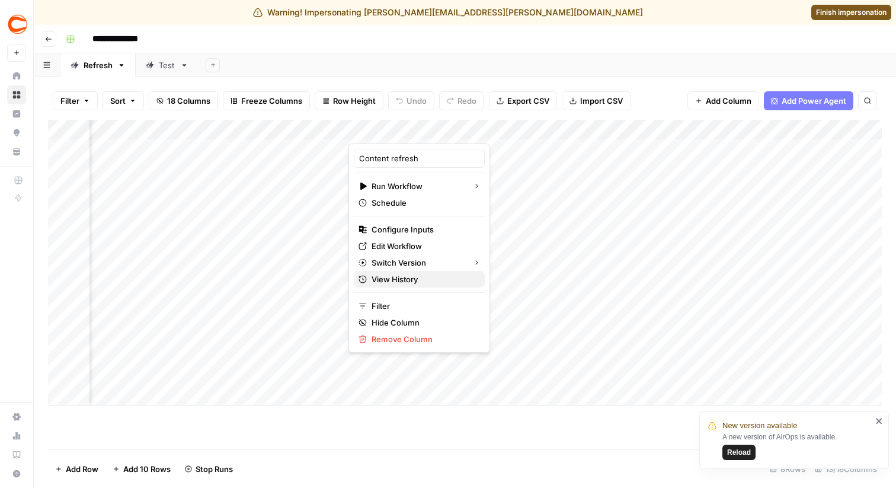
click at [380, 278] on span "View History" at bounding box center [423, 279] width 104 height 12
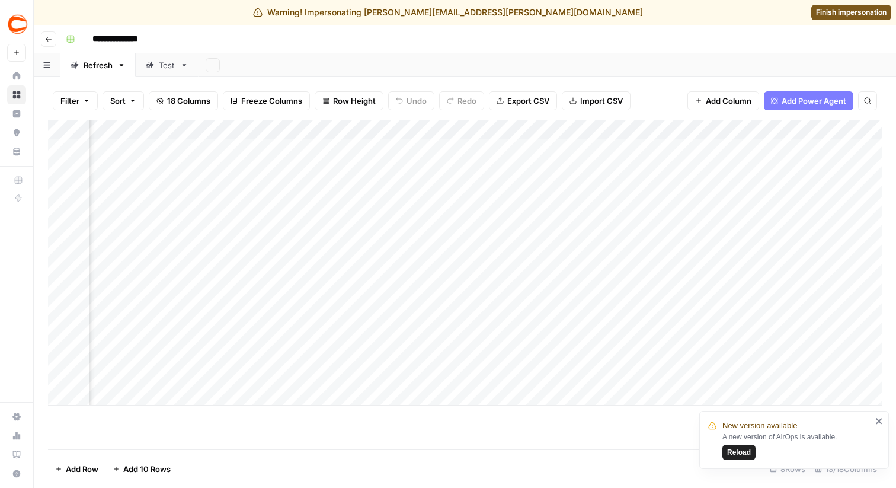
scroll to position [0, 896]
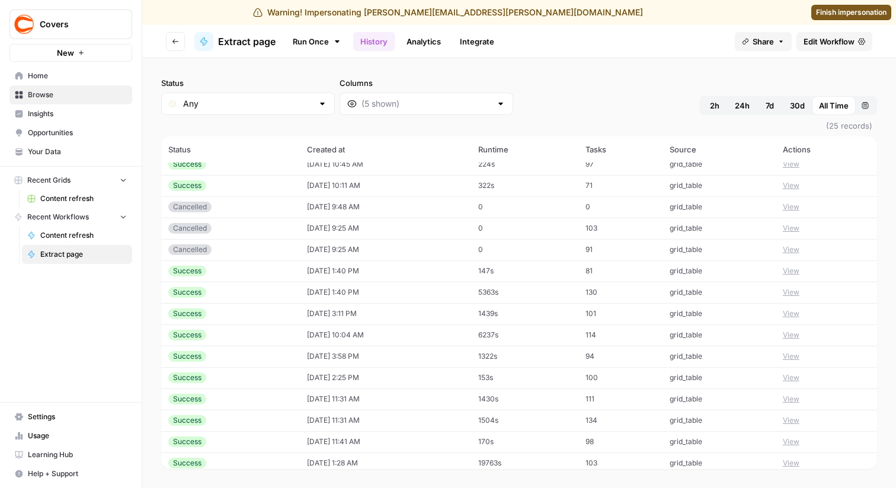
scroll to position [11, 0]
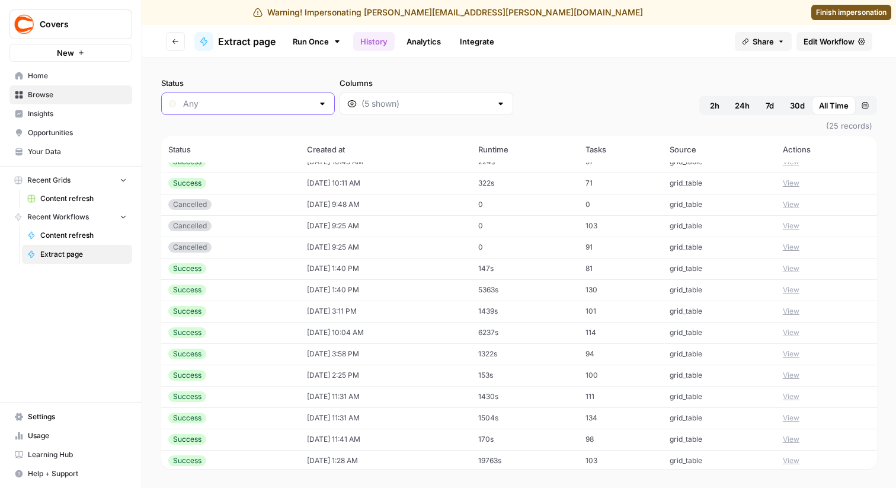
click at [267, 101] on input "Status" at bounding box center [248, 104] width 130 height 12
click at [206, 215] on span "Running" at bounding box center [234, 216] width 99 height 12
type input "Running"
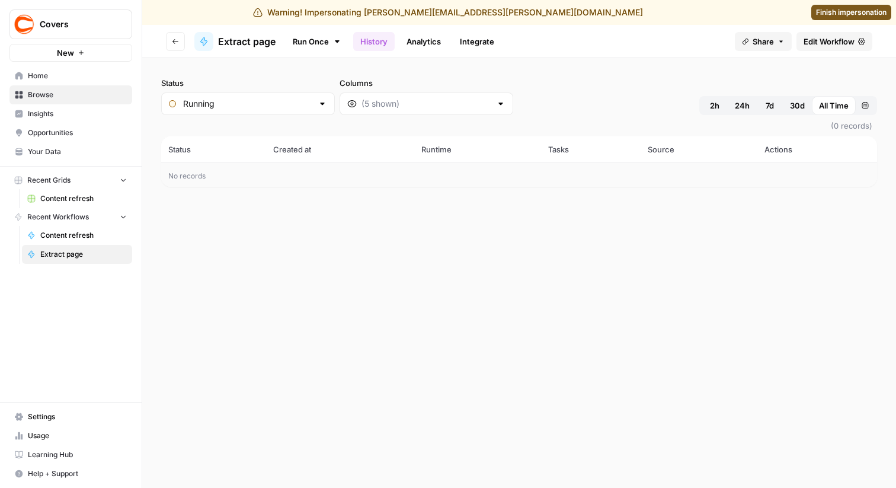
click at [318, 107] on div at bounding box center [322, 104] width 9 height 12
click at [249, 182] on span "Pending" at bounding box center [234, 183] width 99 height 12
type input "Pending"
click at [256, 102] on input "Status" at bounding box center [248, 104] width 130 height 12
click at [243, 143] on button "Cancelled" at bounding box center [229, 150] width 127 height 17
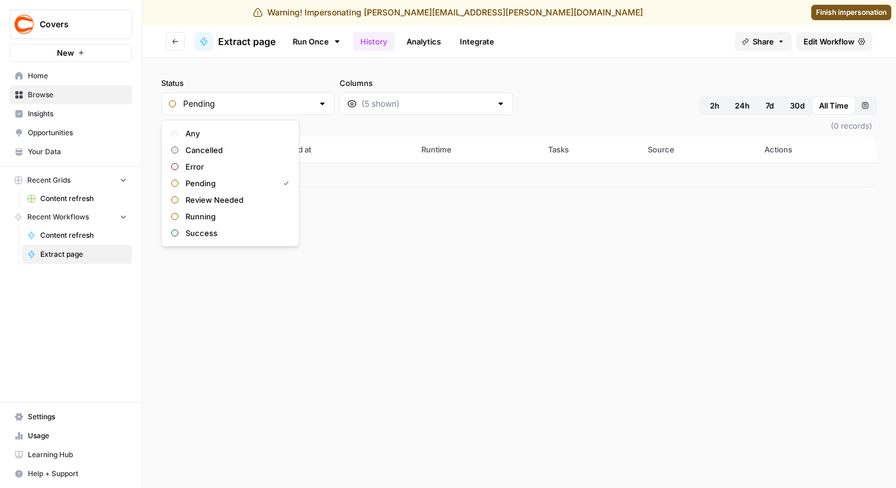
type input "Cancelled"
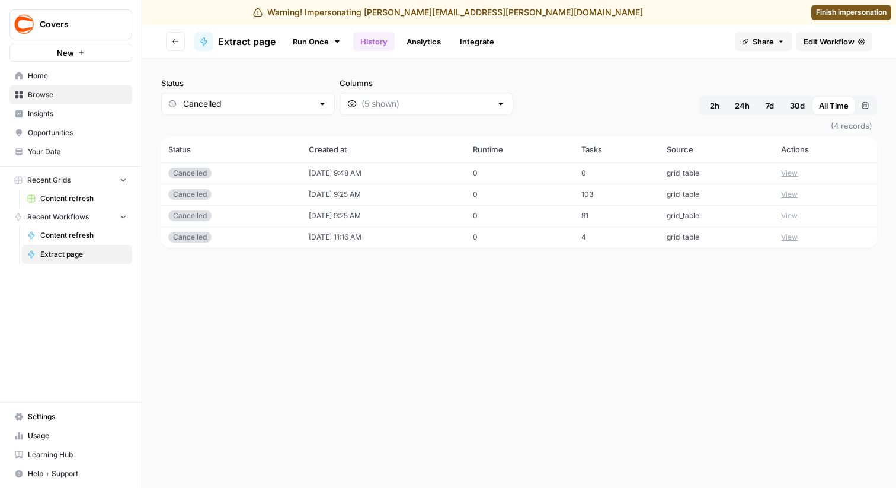
click at [283, 110] on div "Cancelled" at bounding box center [248, 103] width 174 height 23
click at [270, 318] on div "Status Columns 2h 24h 7d 30d All Time Custom range (4 records) Status Created a…" at bounding box center [519, 272] width 754 height 429
click at [850, 39] on span "Edit Workflow" at bounding box center [828, 42] width 51 height 12
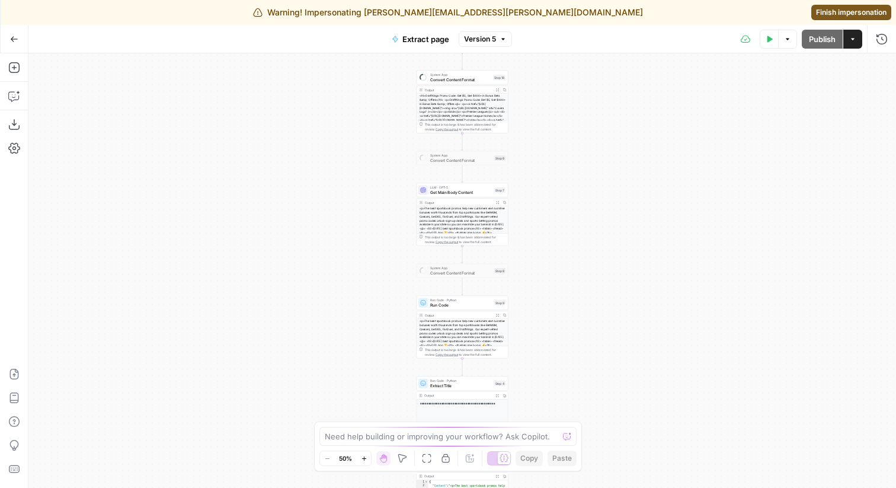
click at [281, 262] on div "**********" at bounding box center [461, 270] width 867 height 434
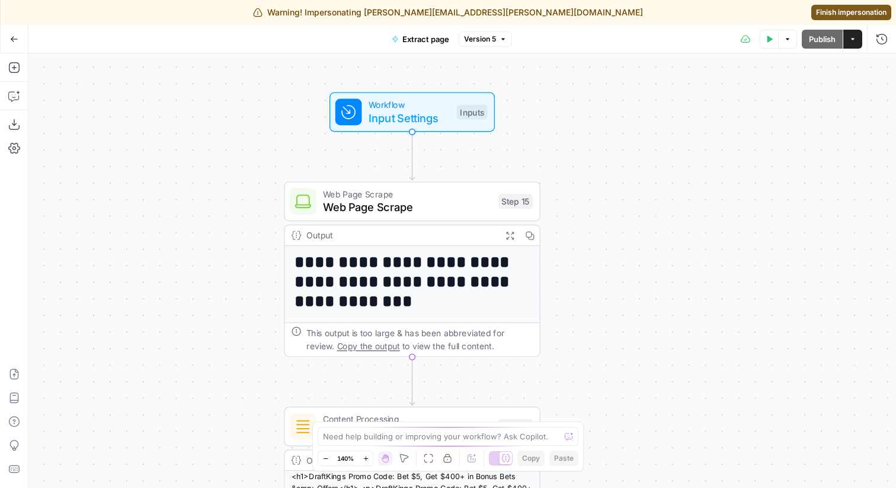
drag, startPoint x: 313, startPoint y: 181, endPoint x: 181, endPoint y: 278, distance: 163.6
click at [181, 278] on div "**********" at bounding box center [461, 270] width 867 height 434
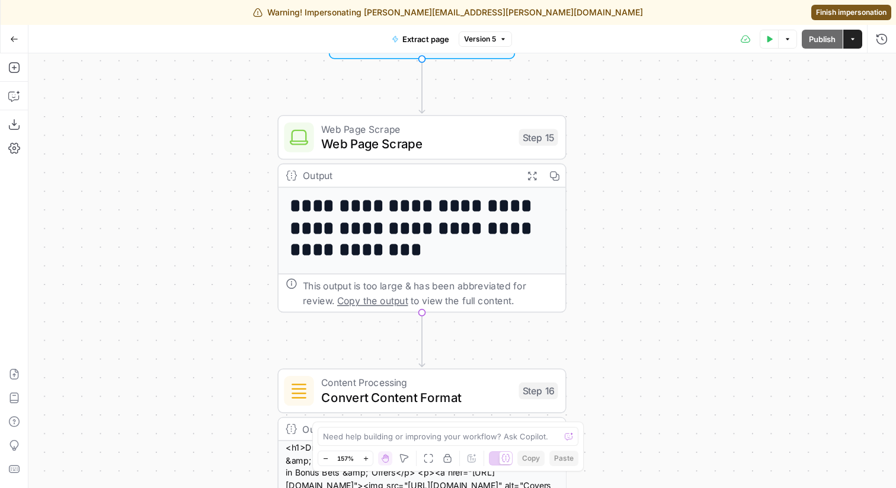
drag, startPoint x: 167, startPoint y: 342, endPoint x: 168, endPoint y: 265, distance: 77.6
click at [168, 265] on div "**********" at bounding box center [461, 270] width 867 height 434
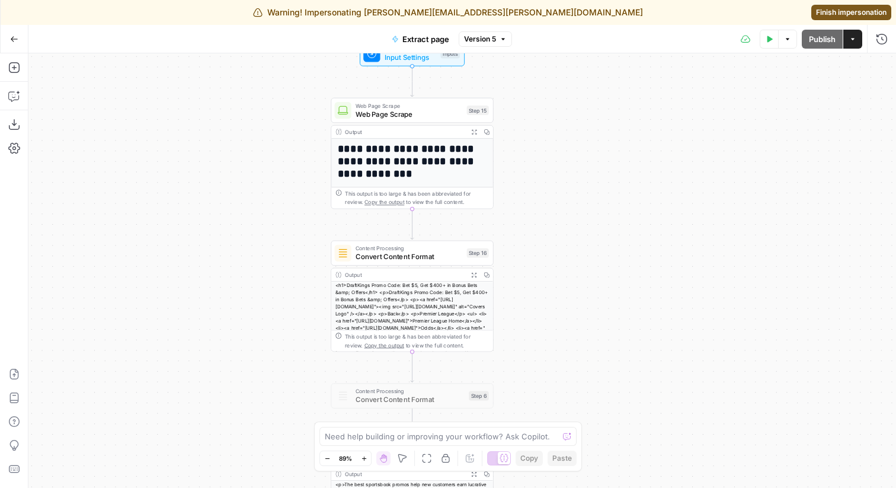
scroll to position [112, 0]
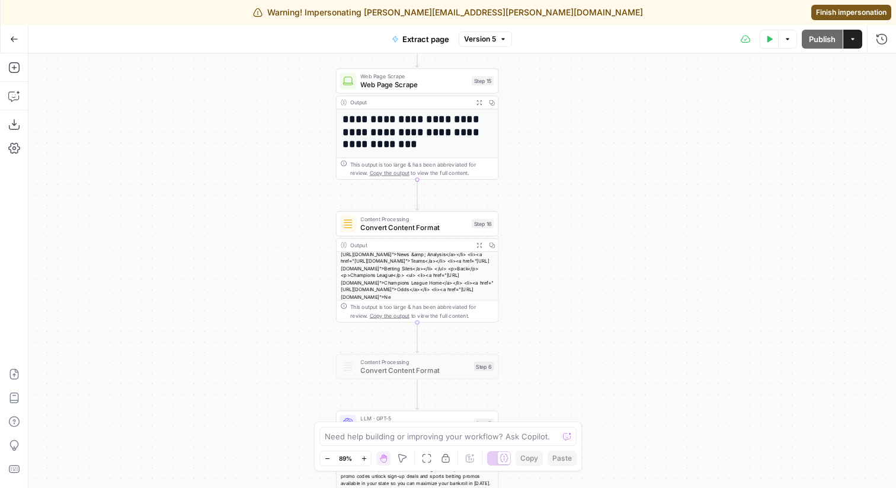
drag, startPoint x: 552, startPoint y: 326, endPoint x: 542, endPoint y: 36, distance: 290.4
click at [546, 36] on div "**********" at bounding box center [448, 256] width 896 height 463
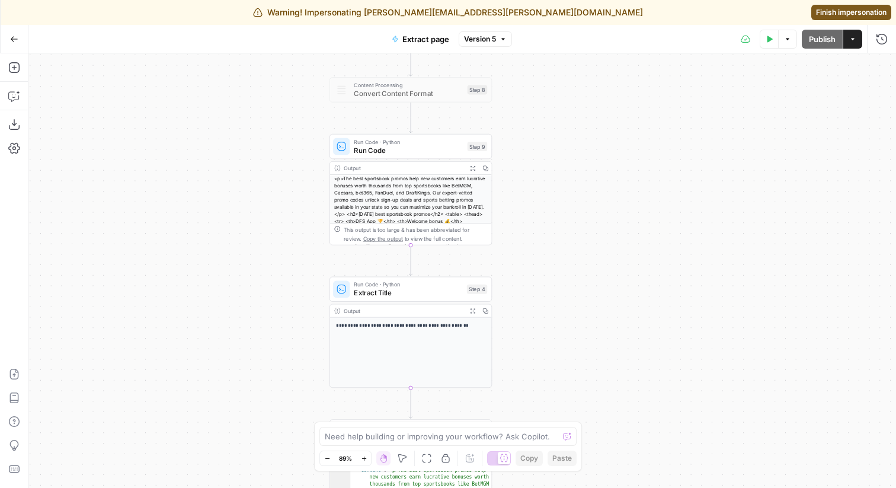
drag, startPoint x: 532, startPoint y: 140, endPoint x: 531, endPoint y: 90, distance: 49.8
click at [532, 91] on div "**********" at bounding box center [461, 270] width 867 height 434
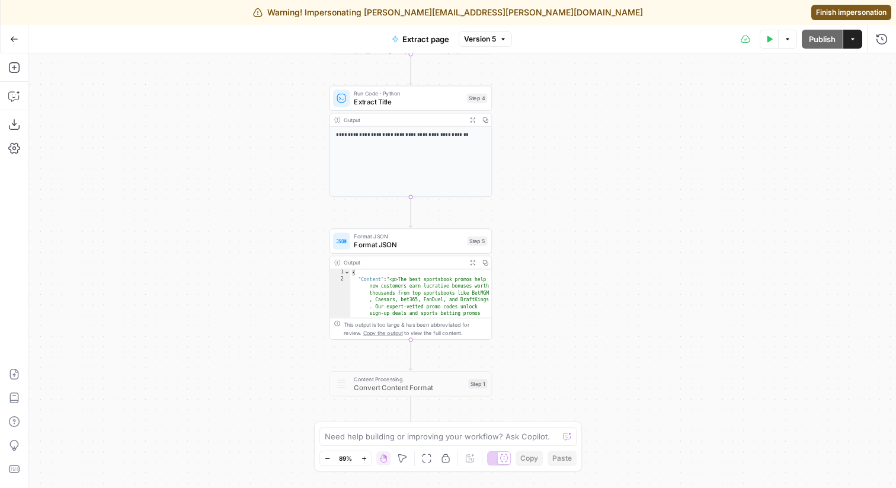
drag, startPoint x: 533, startPoint y: 289, endPoint x: 528, endPoint y: 25, distance: 263.7
click at [530, 28] on div "**********" at bounding box center [448, 256] width 896 height 463
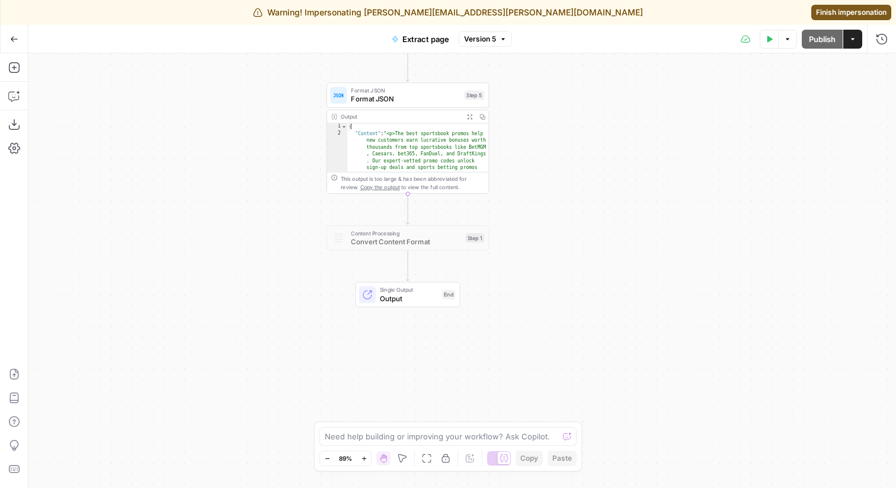
drag, startPoint x: 534, startPoint y: 214, endPoint x: 520, endPoint y: 187, distance: 31.3
click at [520, 187] on div "**********" at bounding box center [461, 270] width 867 height 434
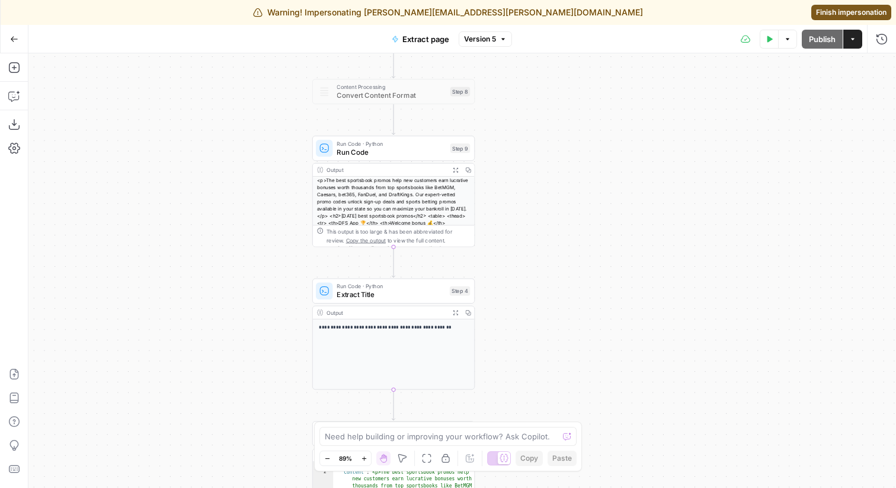
drag, startPoint x: 541, startPoint y: 121, endPoint x: 538, endPoint y: 487, distance: 366.1
click at [538, 487] on div "**********" at bounding box center [461, 270] width 867 height 434
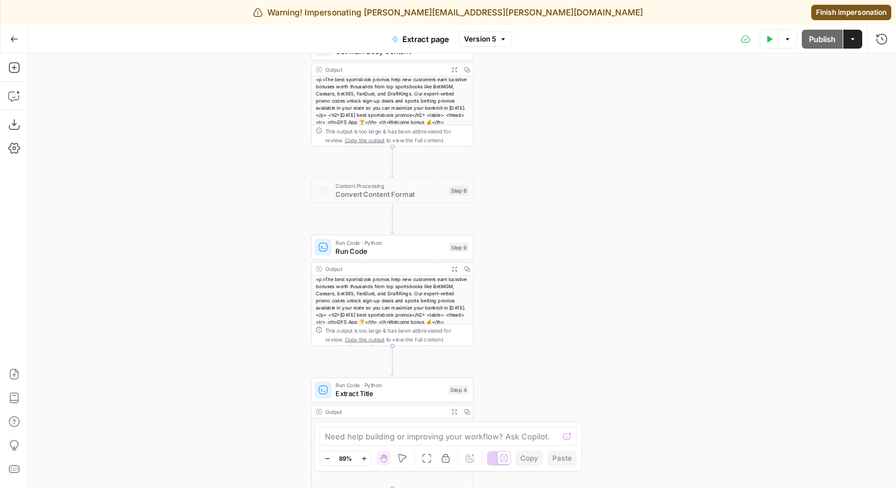
drag, startPoint x: 515, startPoint y: 209, endPoint x: 504, endPoint y: 326, distance: 117.8
click at [505, 324] on div "**********" at bounding box center [461, 270] width 867 height 434
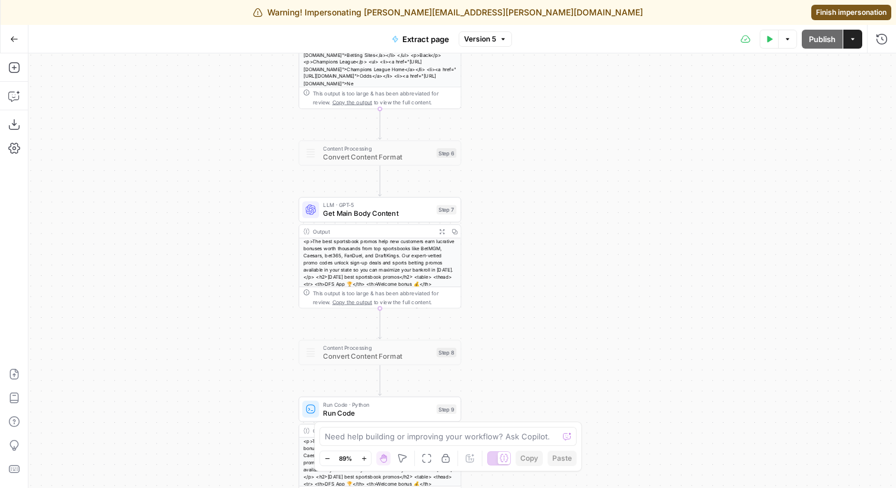
drag, startPoint x: 498, startPoint y: 292, endPoint x: 498, endPoint y: 332, distance: 40.3
click at [498, 332] on div "**********" at bounding box center [461, 270] width 867 height 434
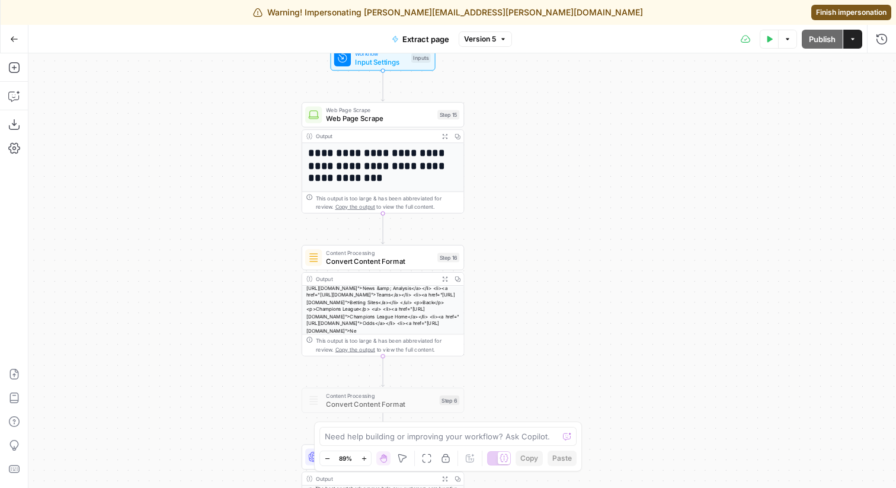
drag, startPoint x: 515, startPoint y: 341, endPoint x: 513, endPoint y: 403, distance: 62.2
click at [513, 403] on div "**********" at bounding box center [461, 270] width 867 height 434
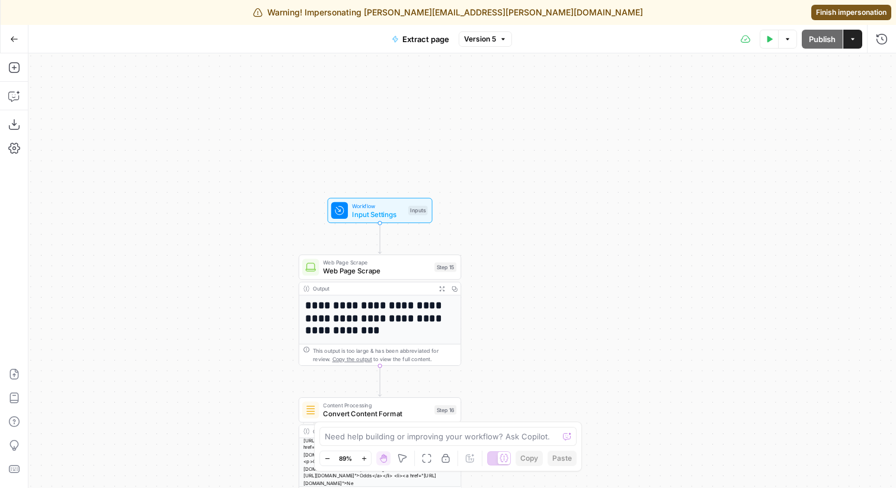
drag, startPoint x: 524, startPoint y: 350, endPoint x: 523, endPoint y: 382, distance: 32.0
click at [523, 377] on div "**********" at bounding box center [461, 270] width 867 height 434
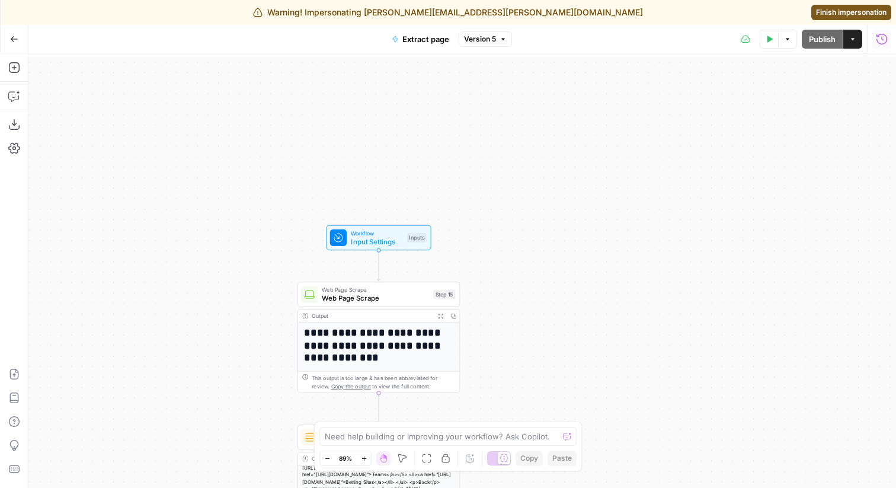
click at [879, 42] on icon "button" at bounding box center [881, 38] width 11 height 11
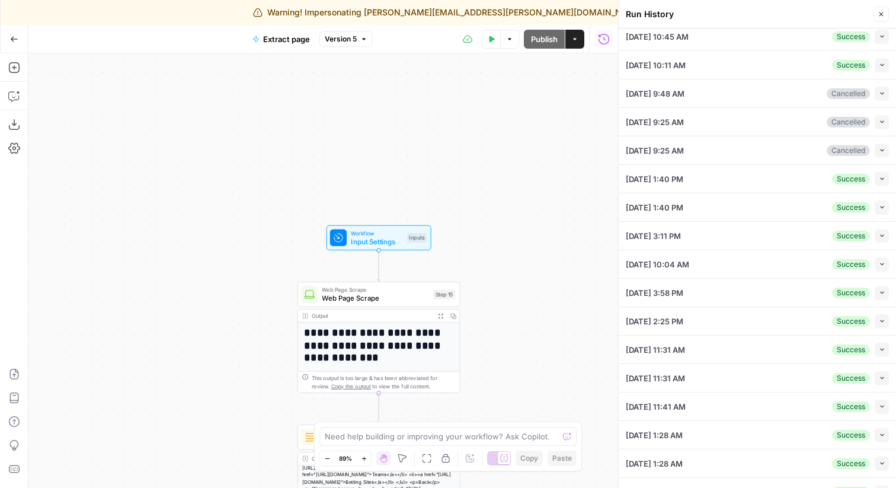
scroll to position [0, 0]
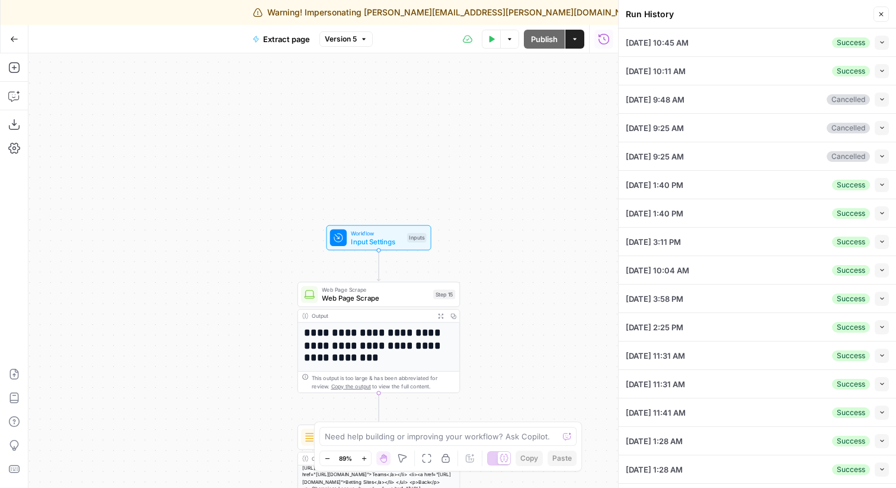
click at [877, 72] on button "Collapse" at bounding box center [881, 71] width 14 height 14
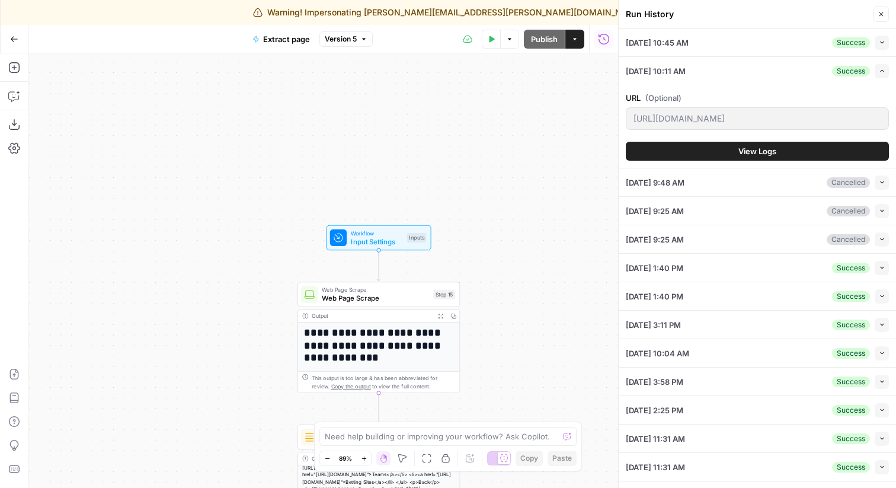
click at [881, 68] on icon "button" at bounding box center [882, 71] width 7 height 7
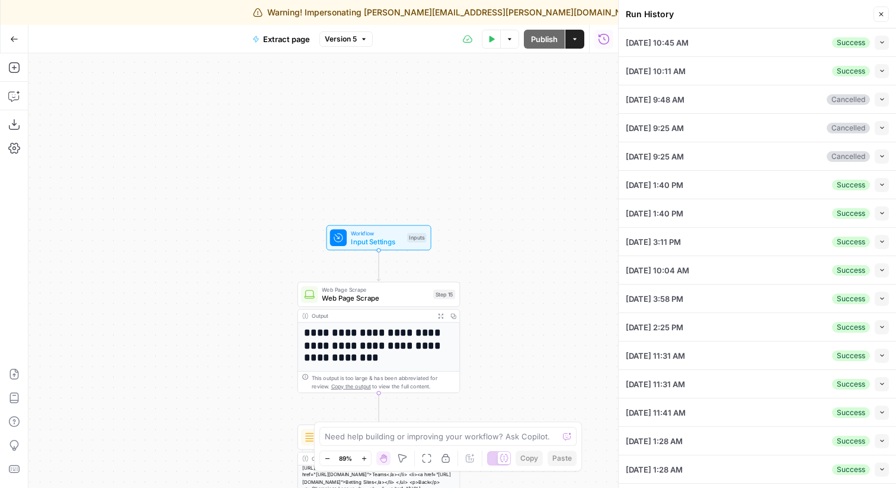
click at [674, 72] on span "10/15/25 at 10:11 AM" at bounding box center [656, 71] width 60 height 12
click at [883, 9] on button "Close" at bounding box center [880, 14] width 15 height 15
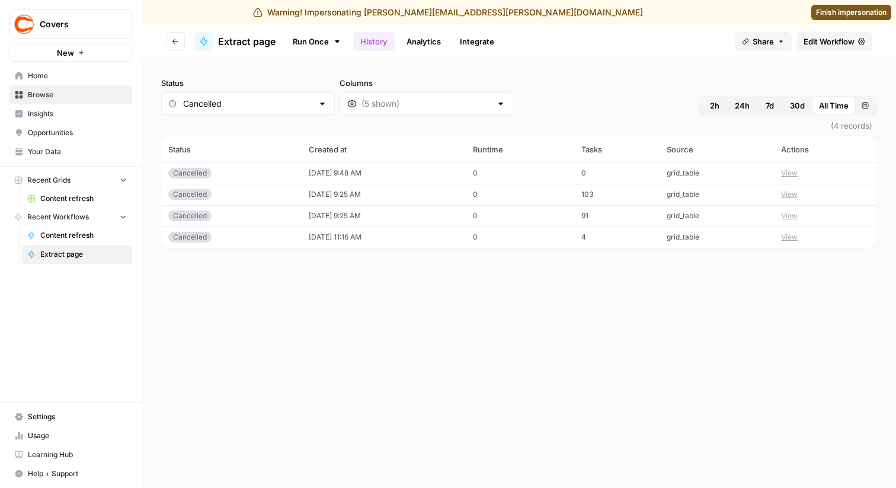
click at [281, 104] on div "Cancelled" at bounding box center [248, 103] width 174 height 23
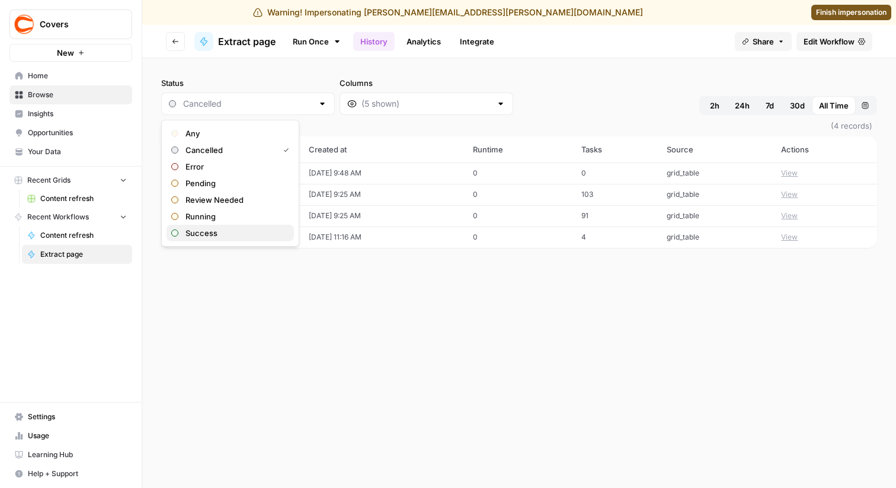
click at [214, 231] on span "Success" at bounding box center [234, 233] width 99 height 12
type input "Success"
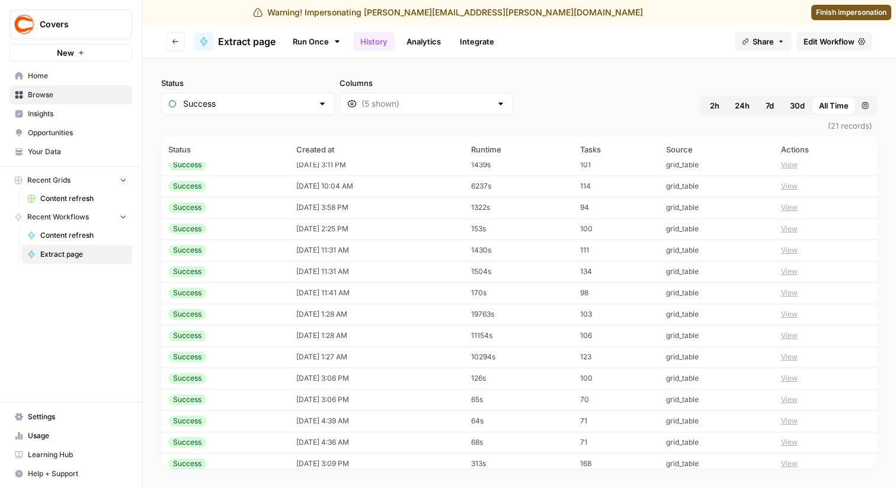
scroll to position [98, 0]
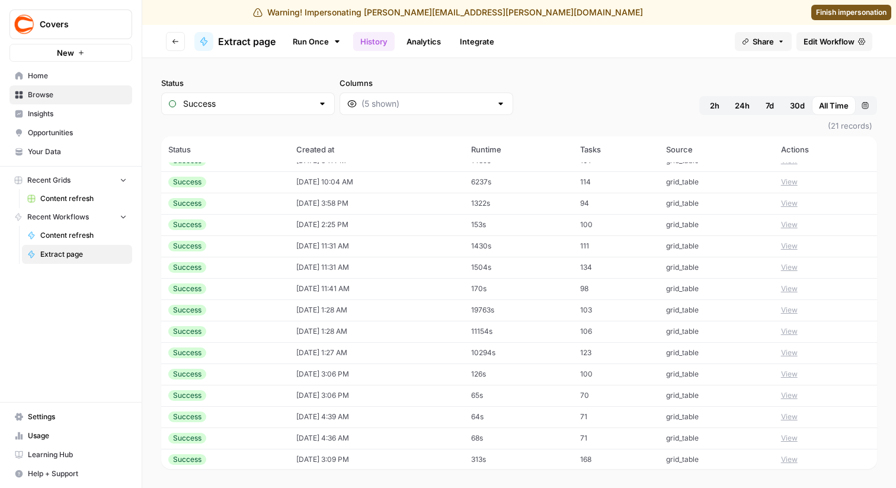
click at [504, 307] on td "19763s" at bounding box center [518, 309] width 109 height 21
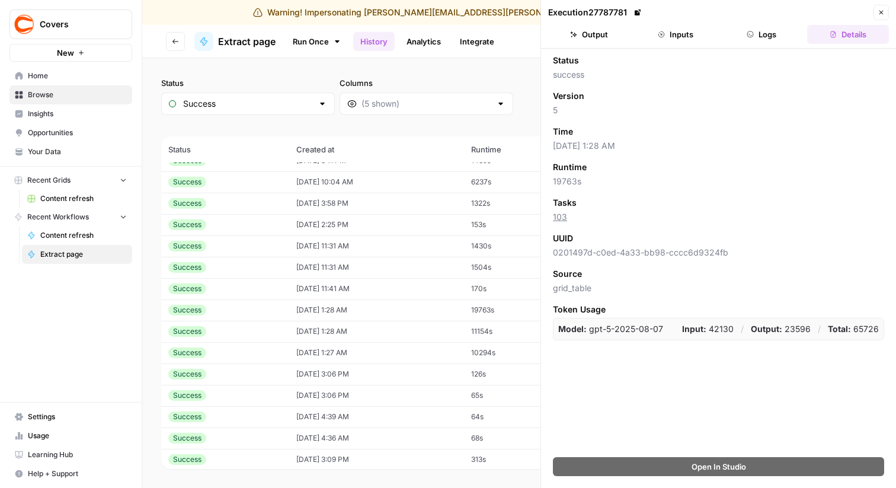
click at [881, 12] on icon "button" at bounding box center [880, 12] width 7 height 7
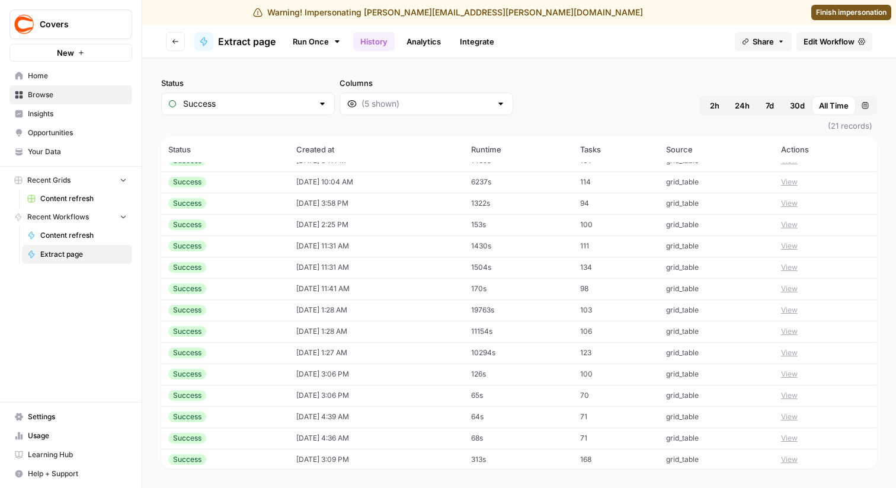
click at [835, 37] on span "Edit Workflow" at bounding box center [828, 42] width 51 height 12
click at [786, 309] on button "View" at bounding box center [789, 309] width 17 height 11
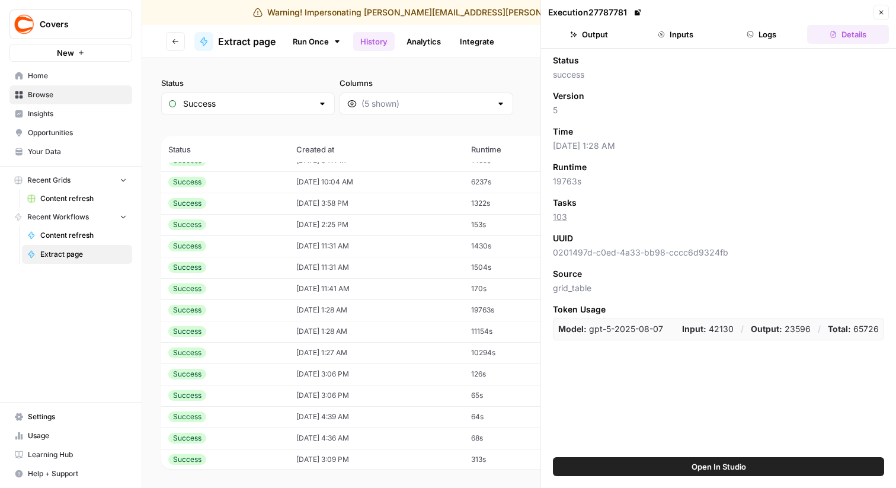
click at [758, 34] on button "Logs" at bounding box center [762, 34] width 82 height 19
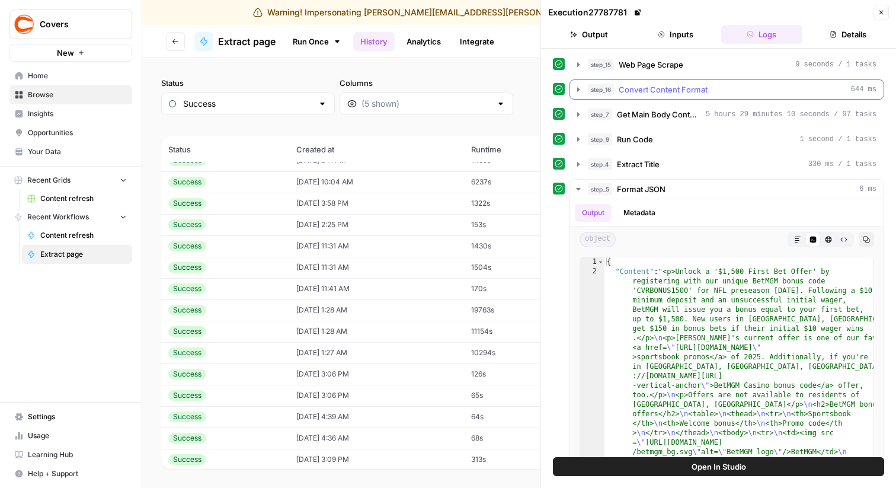
click at [577, 91] on icon "button" at bounding box center [578, 89] width 2 height 4
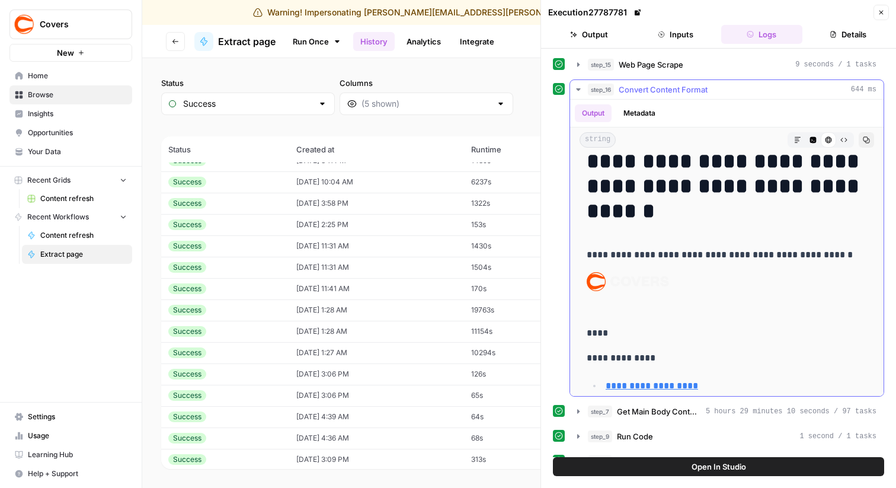
scroll to position [11, 0]
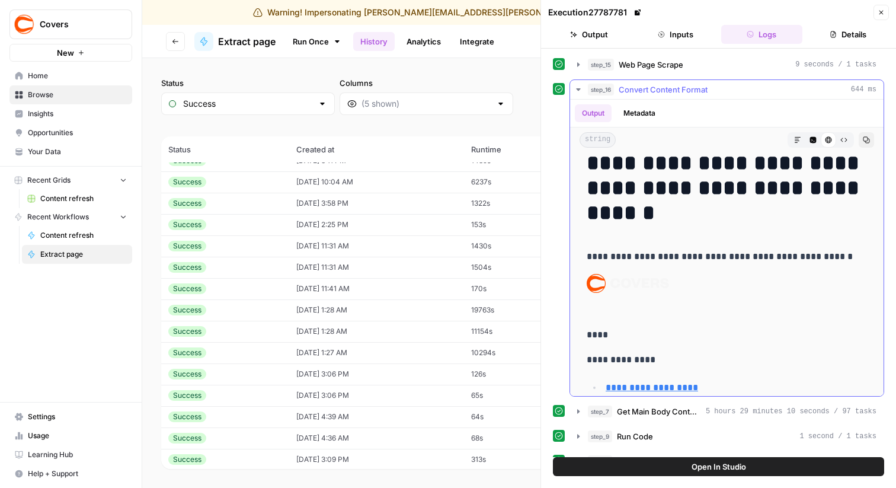
click at [579, 83] on button "step_16 Convert Content Format 644 ms" at bounding box center [726, 89] width 313 height 19
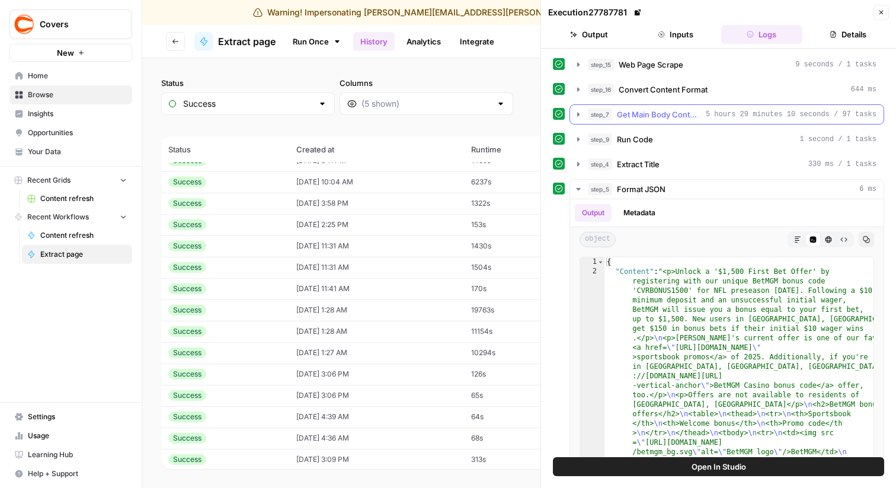
click at [575, 114] on icon "button" at bounding box center [577, 114] width 9 height 9
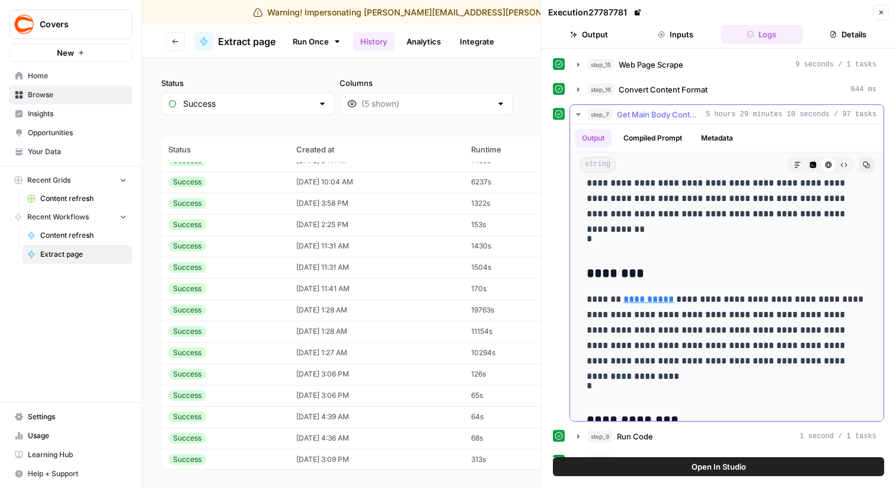
scroll to position [6032, 0]
click at [576, 110] on icon "button" at bounding box center [577, 114] width 9 height 9
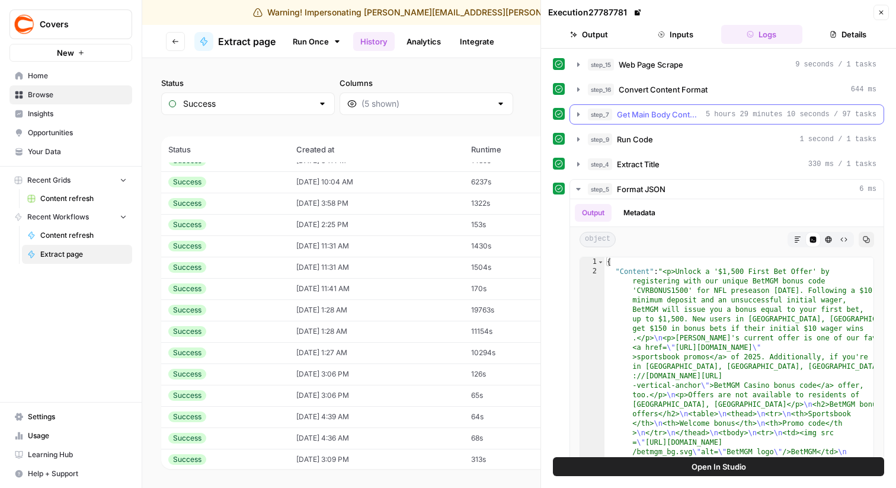
click at [573, 113] on icon "button" at bounding box center [577, 114] width 9 height 9
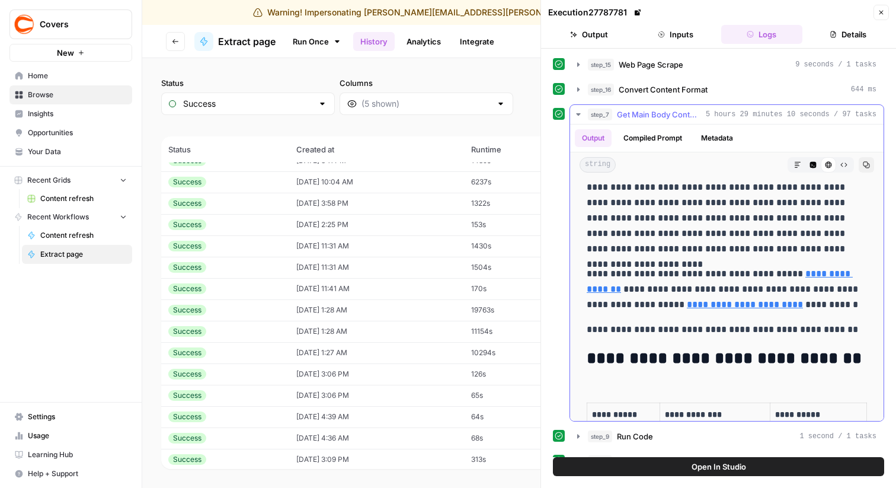
scroll to position [27, 0]
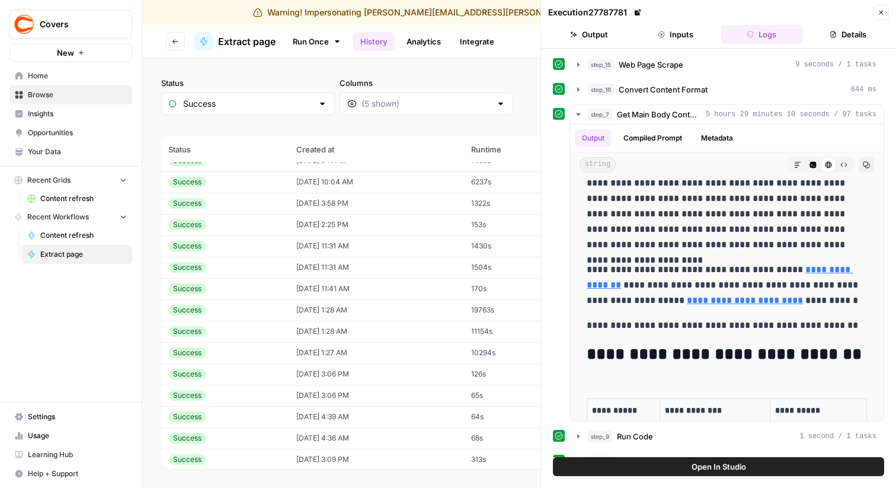
click at [883, 17] on button "Close" at bounding box center [880, 12] width 15 height 15
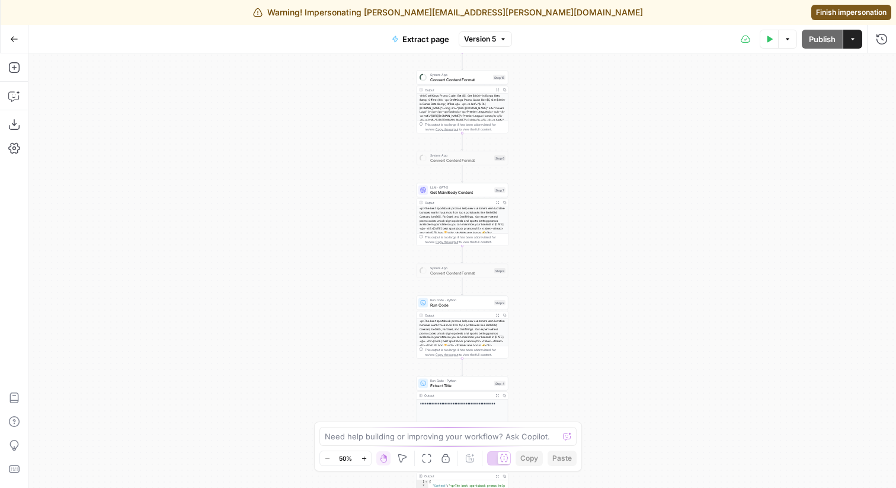
drag, startPoint x: 586, startPoint y: 72, endPoint x: 307, endPoint y: 293, distance: 355.4
click at [562, 238] on div "**********" at bounding box center [461, 270] width 867 height 434
click at [554, 288] on div "**********" at bounding box center [461, 270] width 867 height 434
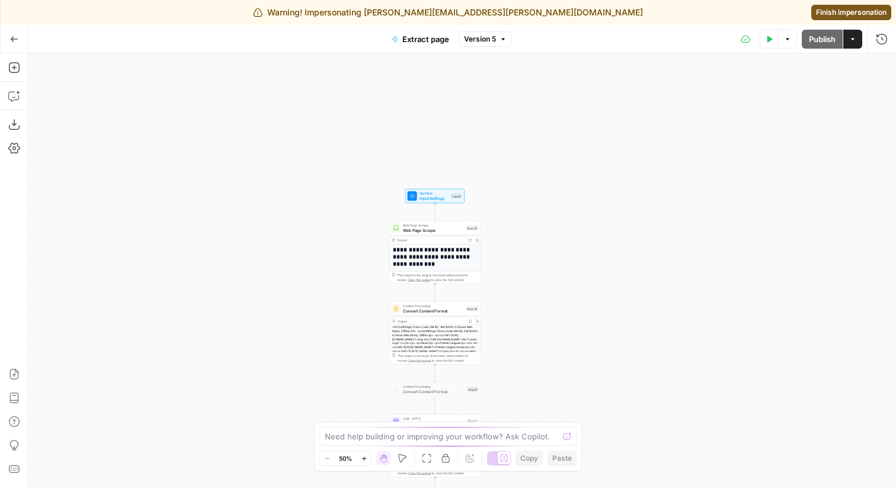
drag, startPoint x: 341, startPoint y: 355, endPoint x: 347, endPoint y: 171, distance: 183.8
click at [347, 169] on div "**********" at bounding box center [461, 270] width 867 height 434
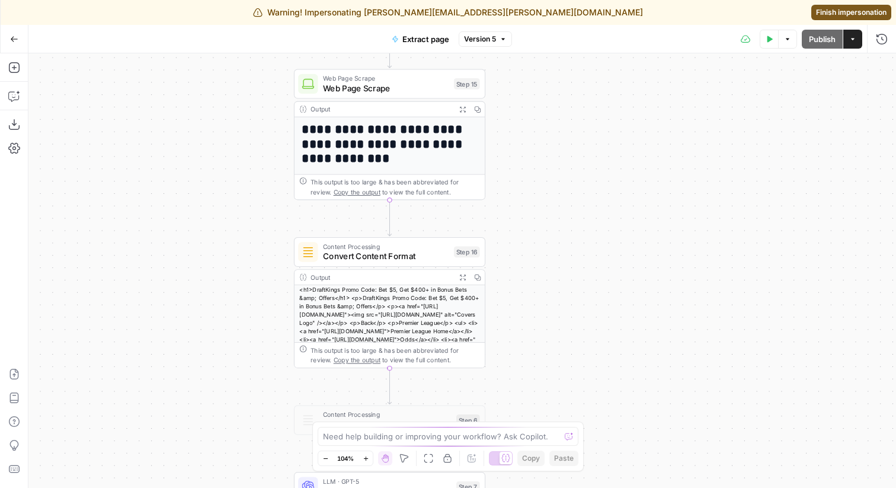
drag, startPoint x: 352, startPoint y: 269, endPoint x: 199, endPoint y: 240, distance: 155.6
click at [197, 216] on div "**********" at bounding box center [461, 270] width 867 height 434
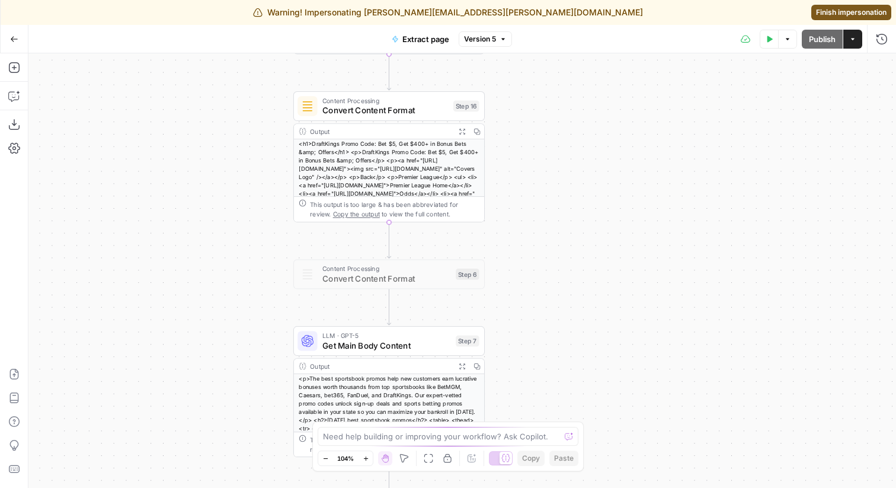
drag, startPoint x: 242, startPoint y: 347, endPoint x: 242, endPoint y: 192, distance: 154.6
click at [242, 193] on div "**********" at bounding box center [461, 270] width 867 height 434
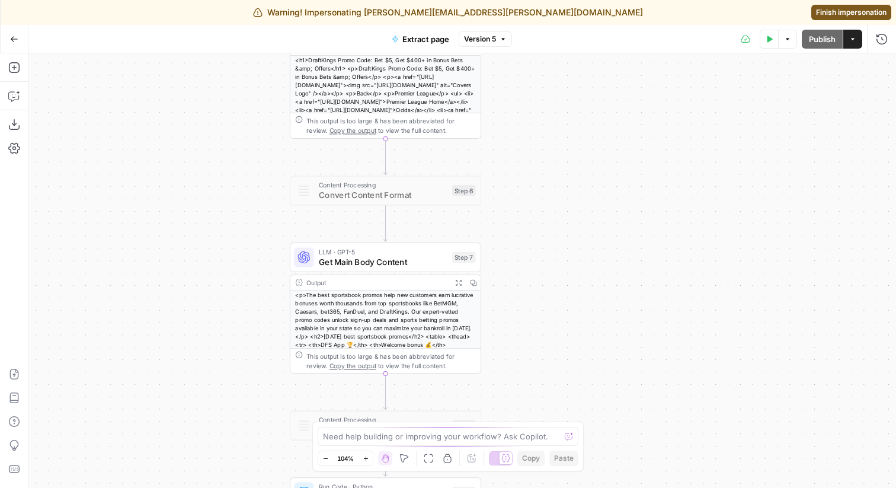
drag, startPoint x: 243, startPoint y: 338, endPoint x: 255, endPoint y: 165, distance: 173.4
click at [255, 165] on div "**********" at bounding box center [461, 270] width 867 height 434
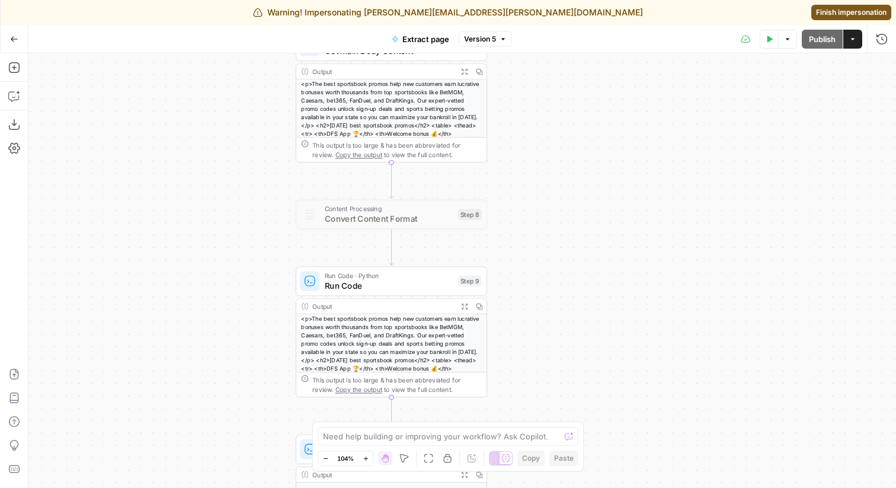
drag, startPoint x: 238, startPoint y: 352, endPoint x: 243, endPoint y: 166, distance: 185.5
click at [241, 170] on div "**********" at bounding box center [461, 270] width 867 height 434
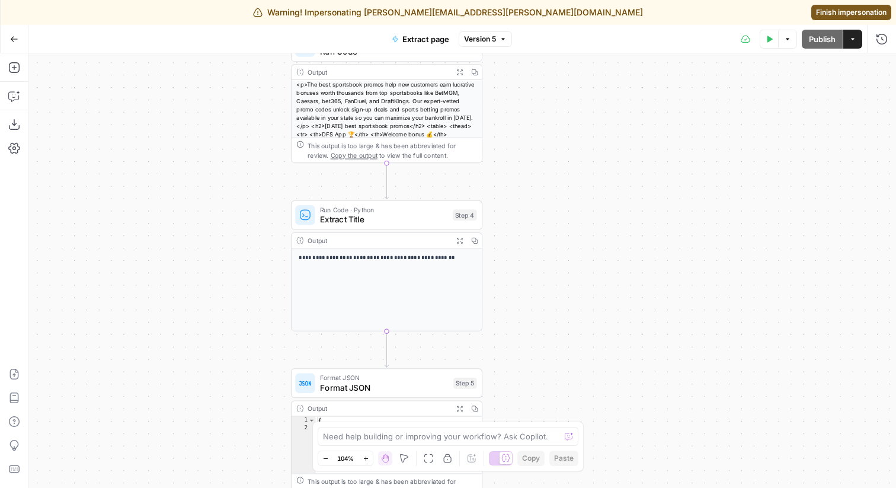
drag, startPoint x: 275, startPoint y: 351, endPoint x: 259, endPoint y: 188, distance: 163.7
click at [259, 189] on div "**********" at bounding box center [461, 270] width 867 height 434
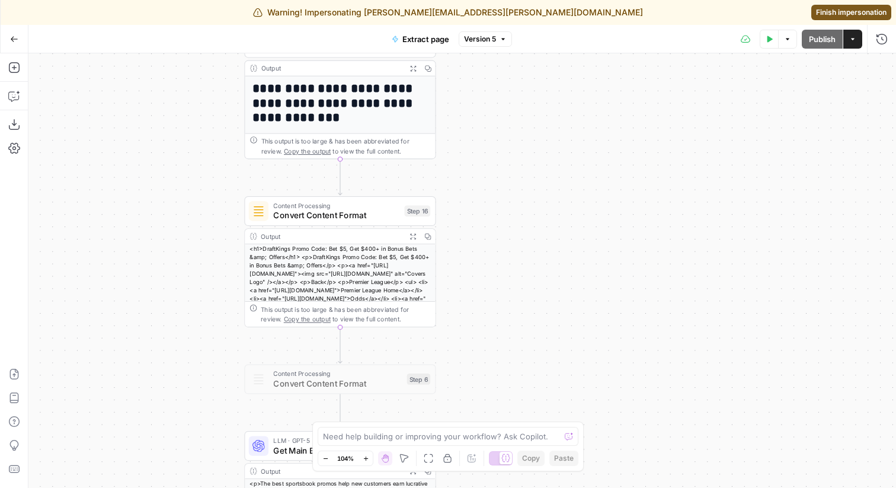
click at [323, 206] on span "Content Processing" at bounding box center [336, 205] width 126 height 10
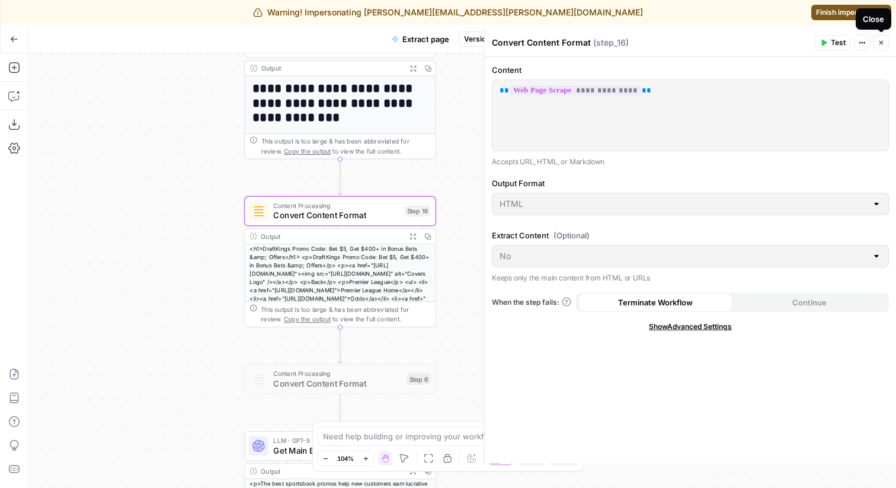
click at [880, 46] on button "Close" at bounding box center [880, 42] width 15 height 15
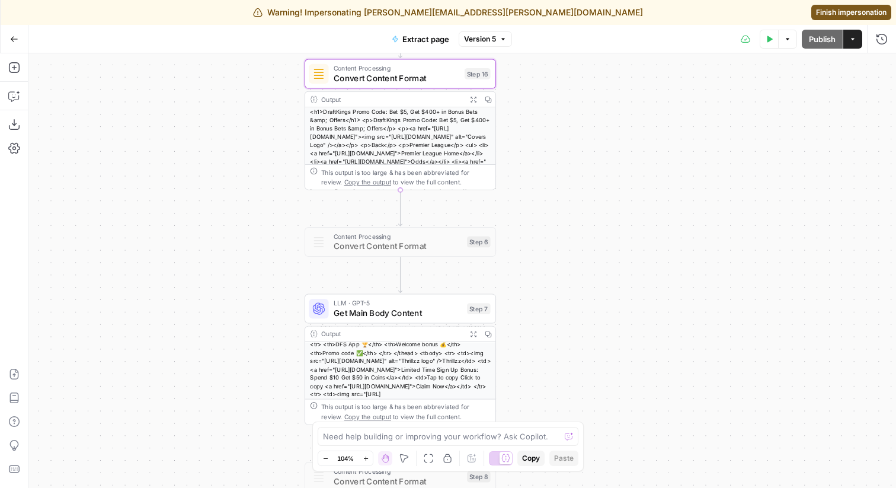
scroll to position [73, 0]
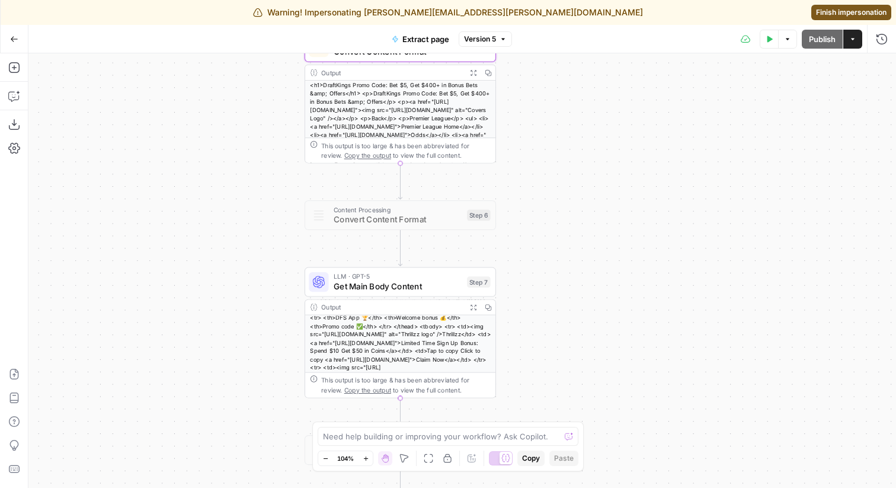
drag, startPoint x: 555, startPoint y: 332, endPoint x: 550, endPoint y: 188, distance: 143.4
click at [550, 188] on div "**********" at bounding box center [461, 270] width 867 height 434
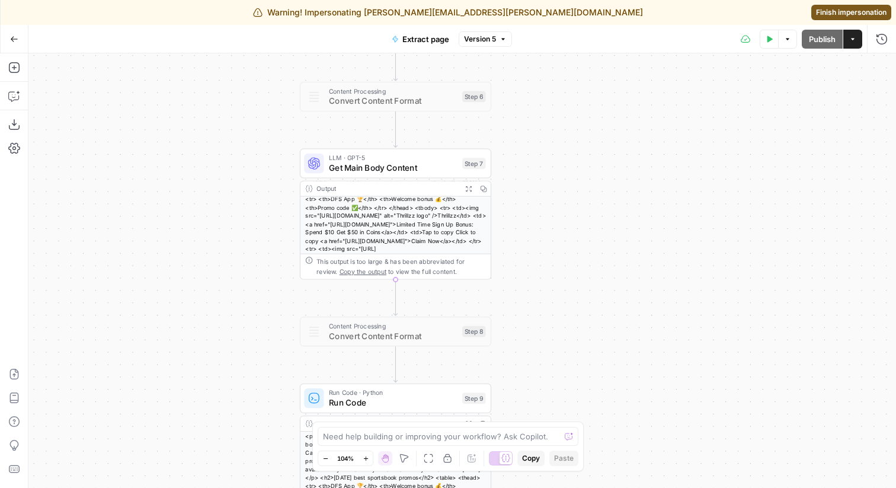
click at [414, 168] on span "Get Main Body Content" at bounding box center [393, 167] width 129 height 12
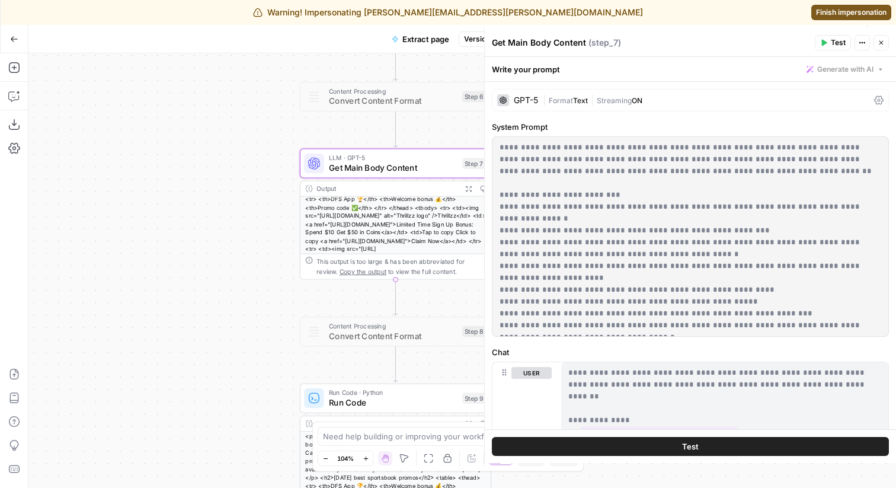
scroll to position [207, 0]
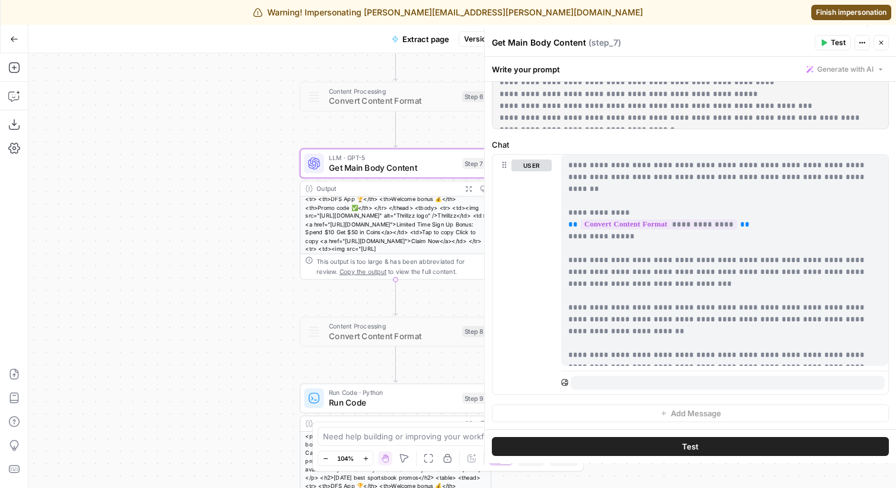
click at [877, 41] on icon "button" at bounding box center [880, 42] width 7 height 7
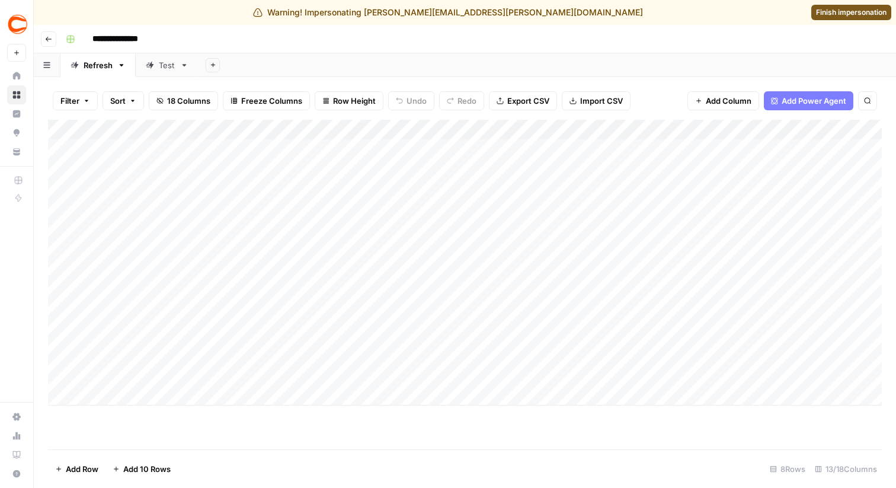
click at [513, 347] on div "Add Column" at bounding box center [464, 263] width 833 height 286
click at [444, 364] on div "Add Column" at bounding box center [464, 263] width 833 height 286
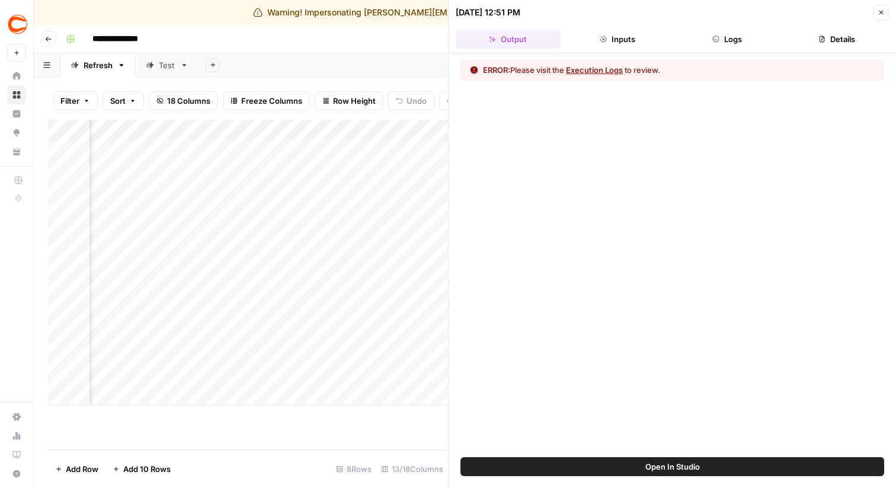
click at [880, 13] on icon "button" at bounding box center [880, 12] width 7 height 7
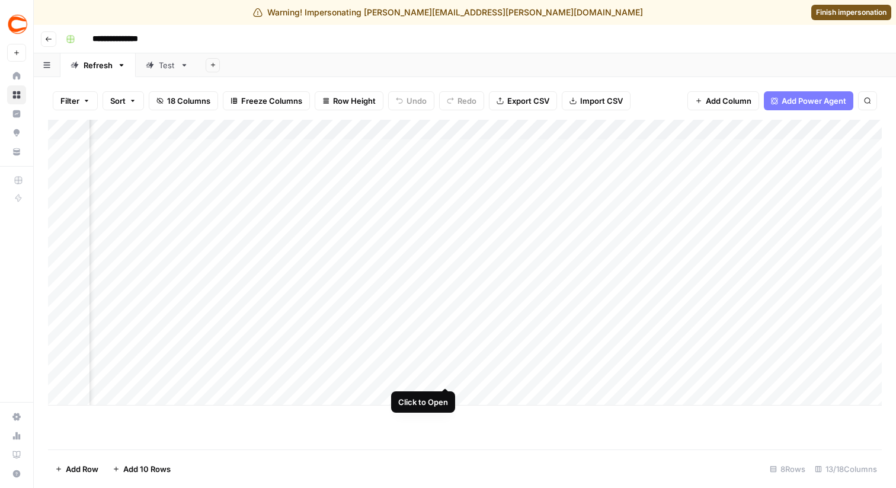
click at [444, 366] on div "Add Column" at bounding box center [464, 263] width 833 height 286
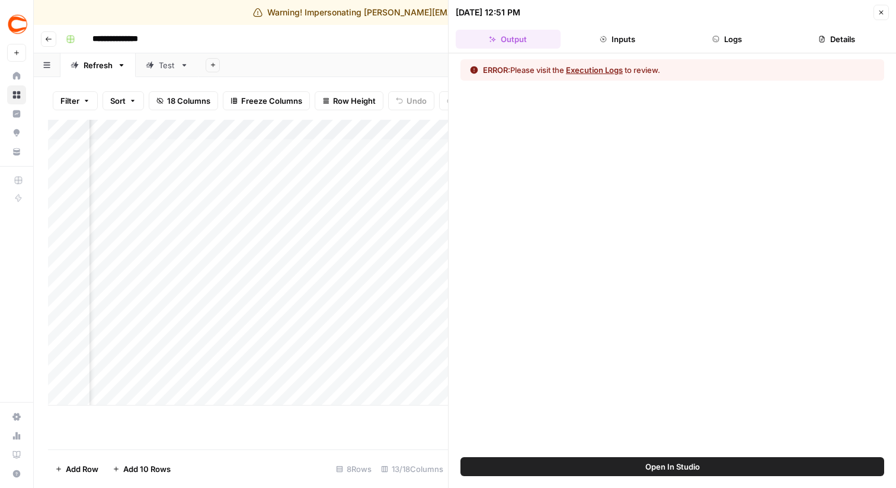
click at [630, 43] on button "Inputs" at bounding box center [617, 39] width 105 height 19
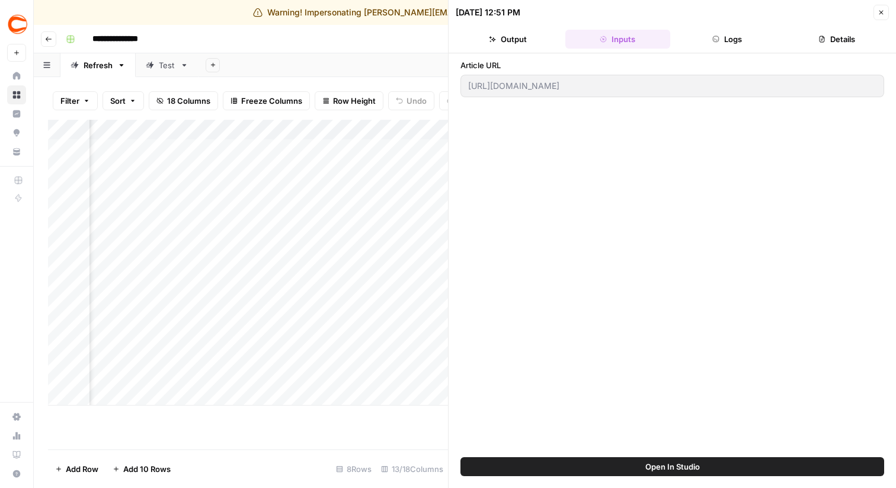
click at [701, 50] on header "[DATE] 12:51 PM Close Output Inputs Logs Details" at bounding box center [671, 26] width 447 height 53
click at [711, 38] on button "Logs" at bounding box center [727, 39] width 105 height 19
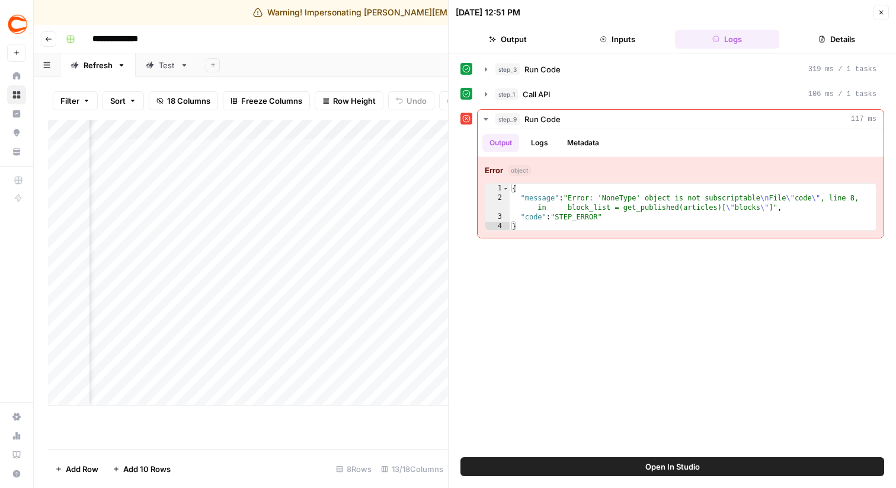
click at [788, 34] on button "Details" at bounding box center [836, 39] width 105 height 19
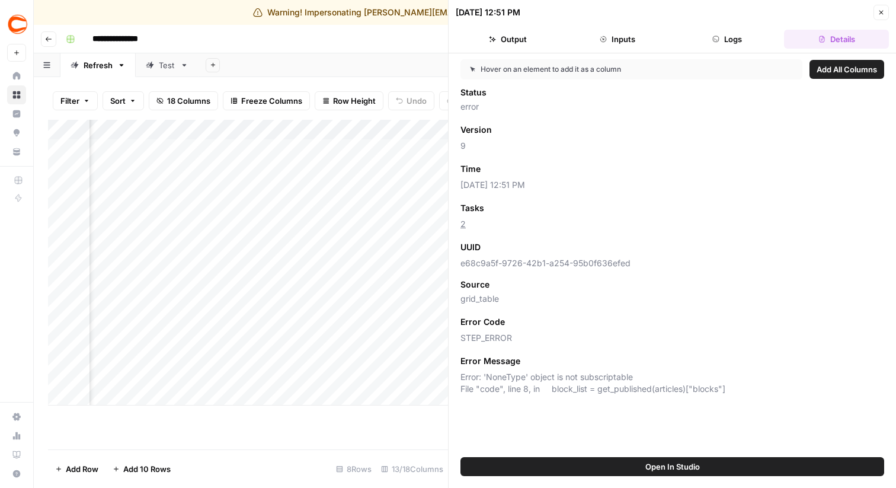
click at [517, 41] on button "Output" at bounding box center [508, 39] width 105 height 19
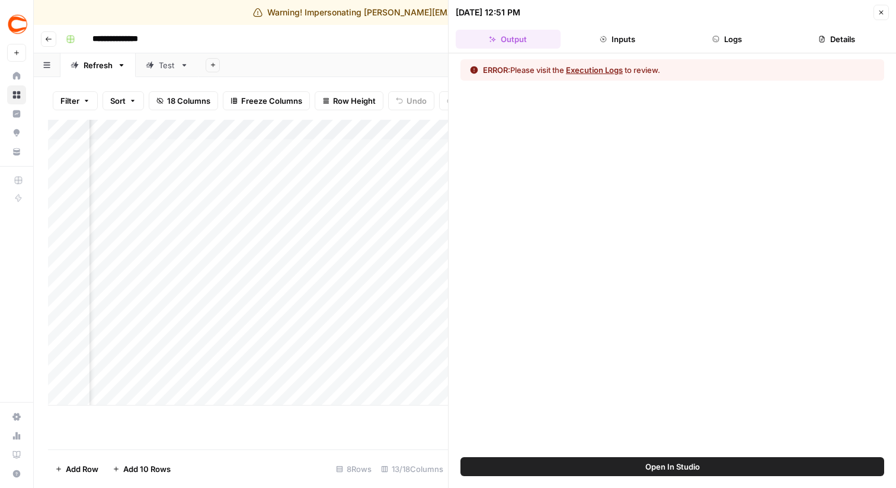
click at [880, 18] on button "Close" at bounding box center [880, 12] width 15 height 15
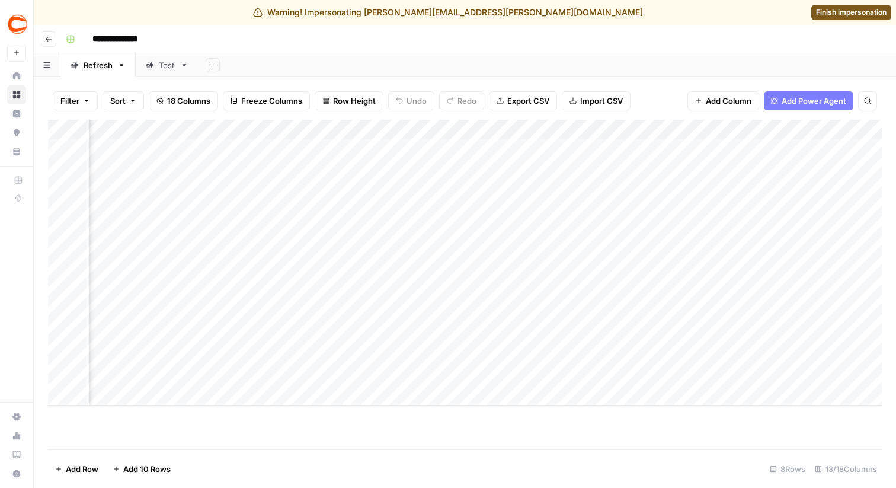
click at [708, 45] on div "**********" at bounding box center [472, 39] width 823 height 19
